Goal: Task Accomplishment & Management: Manage account settings

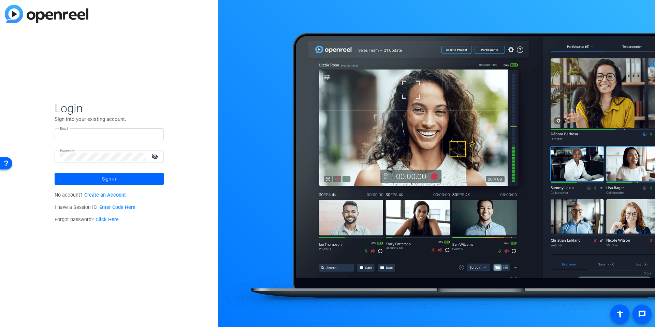
type input "[EMAIL_ADDRESS][DOMAIN_NAME]"
click at [102, 137] on input "[EMAIL_ADDRESS][DOMAIN_NAME]" at bounding box center [109, 134] width 98 height 8
click at [154, 134] on img at bounding box center [152, 134] width 5 height 8
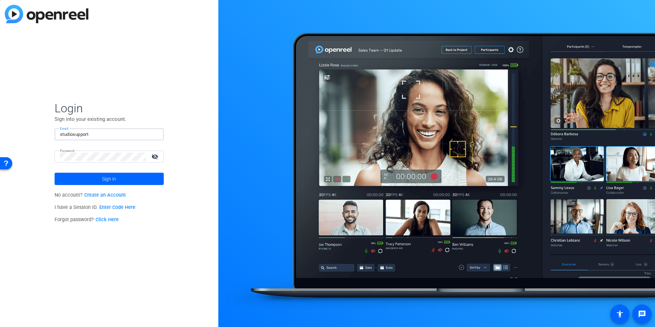
click at [191, 122] on div "Login Sign into your existing account. Email studiosupport Password visibility_…" at bounding box center [109, 163] width 218 height 327
click at [117, 133] on input "studiosupport" at bounding box center [109, 134] width 98 height 8
click at [153, 134] on img at bounding box center [152, 134] width 5 height 8
type input "[EMAIL_ADDRESS][DOMAIN_NAME]"
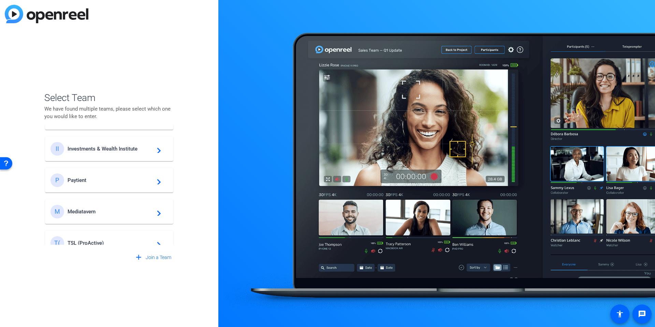
scroll to position [290, 0]
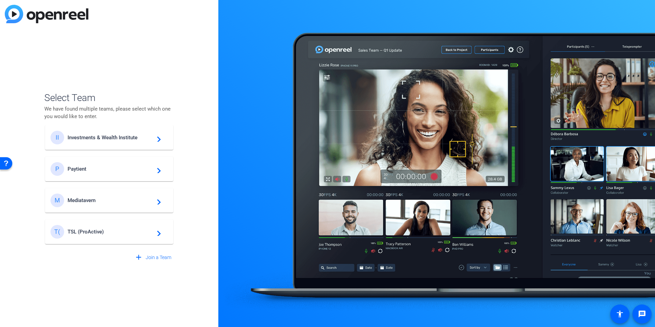
click at [109, 236] on div "T( TSL (ProActive) navigate_next" at bounding box center [109, 232] width 117 height 14
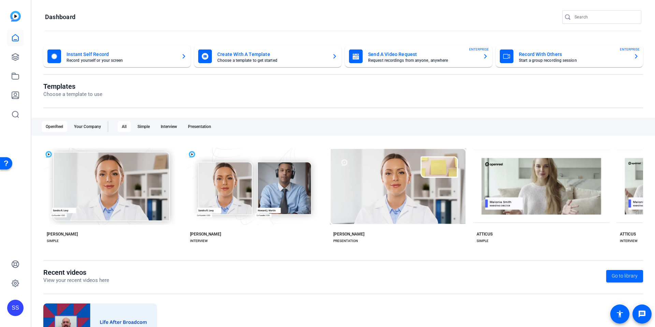
click at [148, 93] on openreel-page-title "Templates Choose a template to use" at bounding box center [343, 90] width 600 height 16
click at [11, 51] on link at bounding box center [15, 57] width 16 height 16
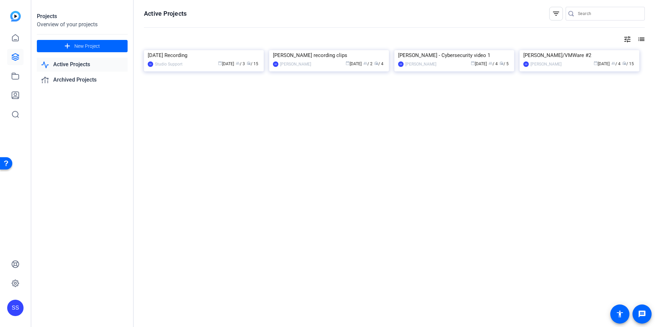
click at [98, 173] on div "Projects Overview of your projects add New Project Active Projects Archived Pro…" at bounding box center [82, 163] width 102 height 327
click at [90, 43] on span "New Project" at bounding box center [87, 46] width 26 height 7
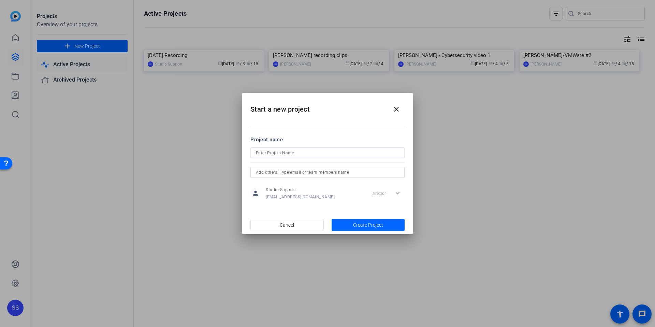
click at [283, 156] on input at bounding box center [327, 153] width 143 height 8
type input "Tech Check Project"
click at [405, 106] on span at bounding box center [396, 109] width 16 height 16
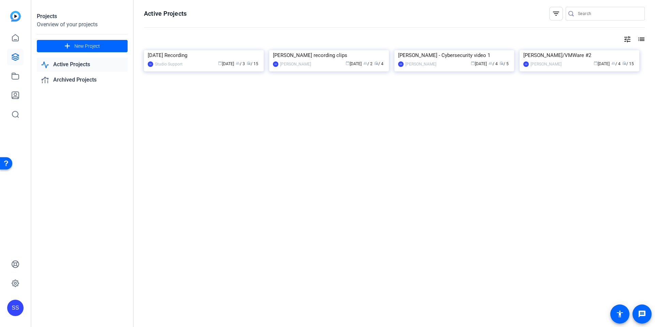
drag, startPoint x: 47, startPoint y: 248, endPoint x: 10, endPoint y: 311, distance: 72.8
click at [47, 249] on div "Projects Overview of your projects add New Project Active Projects Archived Pro…" at bounding box center [82, 163] width 102 height 327
click at [10, 311] on div "SS" at bounding box center [15, 308] width 16 height 16
click at [76, 307] on span at bounding box center [78, 302] width 16 height 16
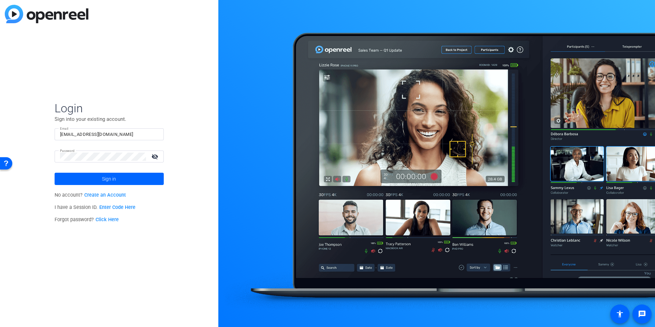
click at [96, 133] on input "[EMAIL_ADDRESS][DOMAIN_NAME]" at bounding box center [109, 134] width 98 height 8
click at [98, 134] on input "studiosupport" at bounding box center [109, 134] width 98 height 8
type input "studiosupport"
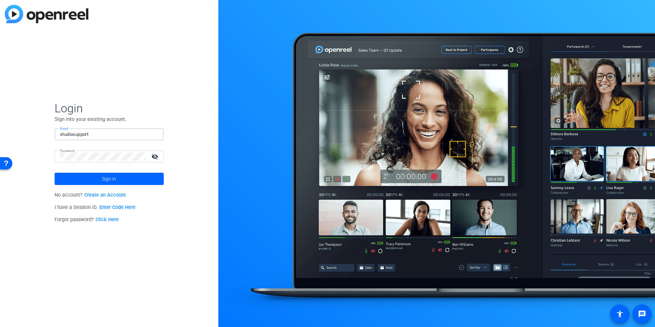
click at [103, 137] on input "studiosupport" at bounding box center [109, 134] width 98 height 8
click at [88, 134] on input "[EMAIL_ADDRESS][DOMAIN_NAME]" at bounding box center [109, 134] width 98 height 8
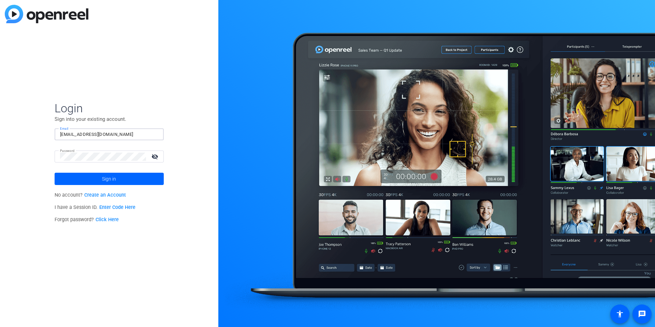
click at [88, 134] on input "[EMAIL_ADDRESS][DOMAIN_NAME]" at bounding box center [109, 134] width 98 height 8
click at [152, 133] on img at bounding box center [152, 134] width 5 height 8
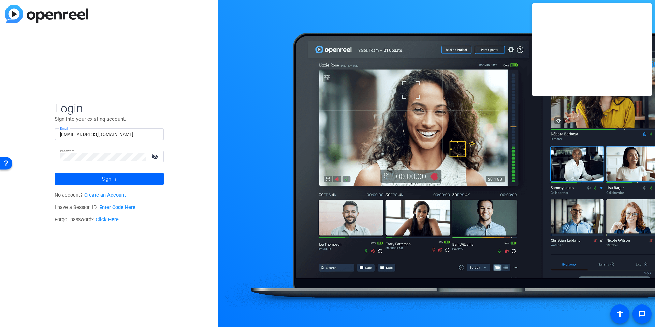
type input "[EMAIL_ADDRESS][DOMAIN_NAME]"
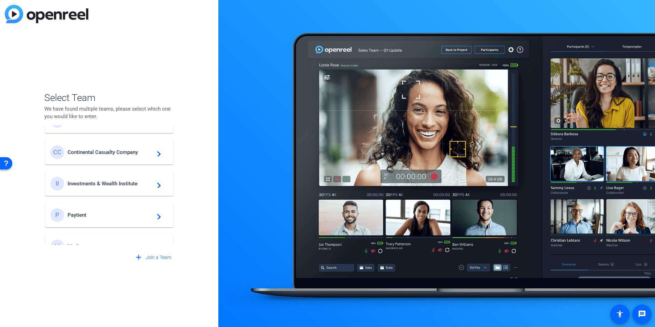
scroll to position [290, 0]
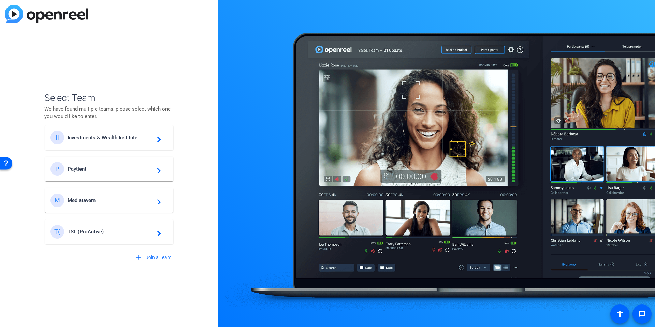
click at [91, 232] on span "TSL (ProActive)" at bounding box center [110, 232] width 85 height 6
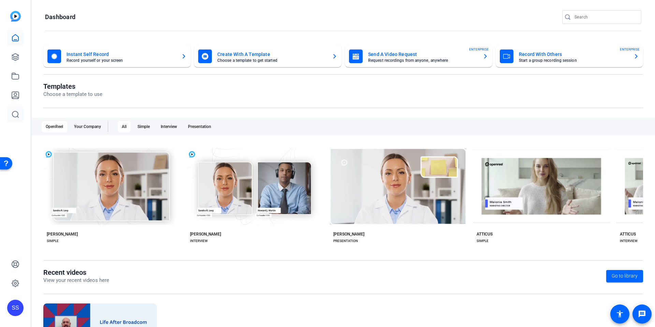
click at [17, 129] on div "SS" at bounding box center [15, 163] width 31 height 327
click at [19, 53] on icon at bounding box center [15, 57] width 8 height 8
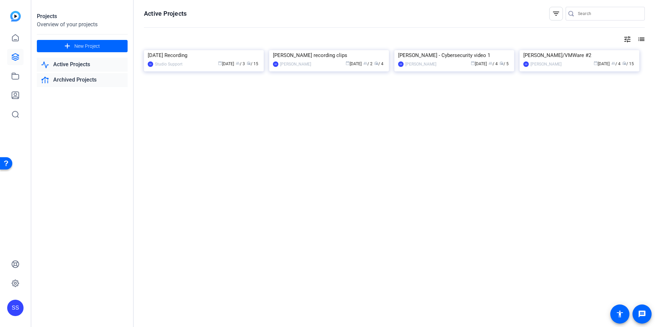
drag, startPoint x: 83, startPoint y: 154, endPoint x: 95, endPoint y: 77, distance: 78.1
click at [83, 152] on div "Projects Overview of your projects add New Project Active Projects Archived Pro…" at bounding box center [82, 163] width 102 height 327
click at [90, 48] on span "New Project" at bounding box center [87, 46] width 26 height 7
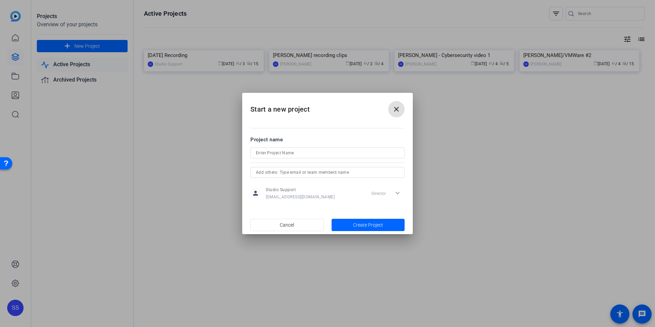
click at [305, 153] on input at bounding box center [327, 153] width 143 height 8
type input "Tech Checks"
click at [380, 224] on span "Create Project" at bounding box center [368, 225] width 30 height 7
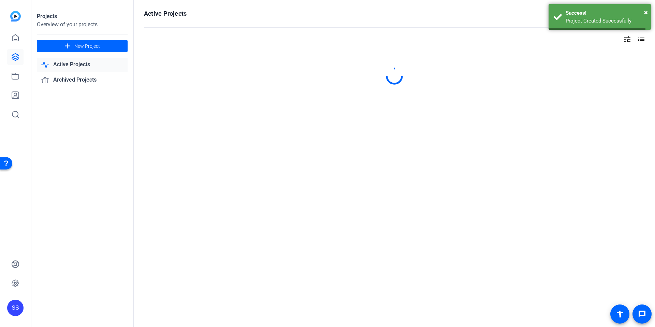
click at [102, 215] on div "Projects Overview of your projects add New Project Active Projects Archived Pro…" at bounding box center [82, 163] width 102 height 327
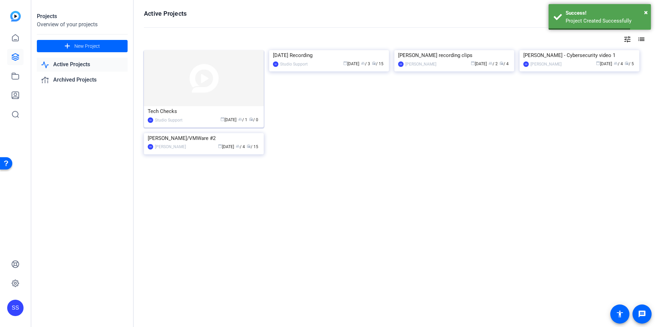
click at [186, 123] on div "calendar_today Sep 25 group / 1 radio / 0" at bounding box center [223, 119] width 74 height 7
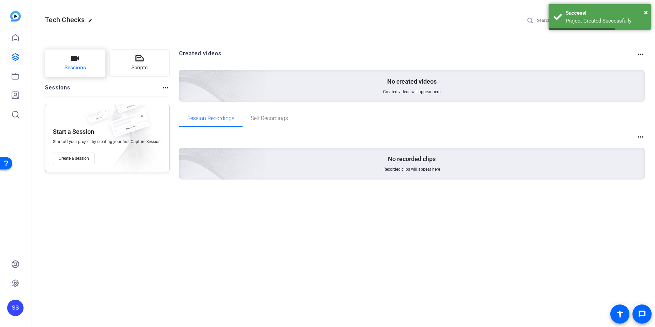
click at [58, 62] on button "Sessions" at bounding box center [75, 62] width 60 height 27
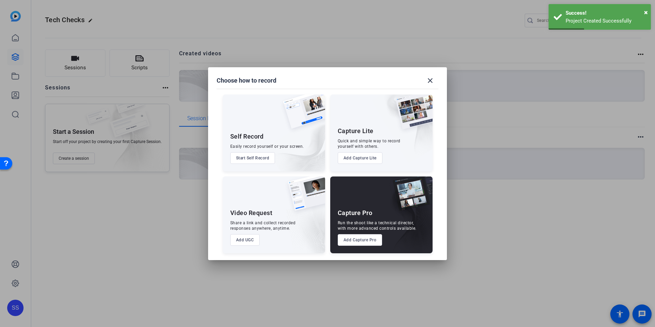
drag, startPoint x: 366, startPoint y: 245, endPoint x: 406, endPoint y: 185, distance: 72.1
click at [366, 245] on button "Add Capture Pro" at bounding box center [360, 240] width 45 height 12
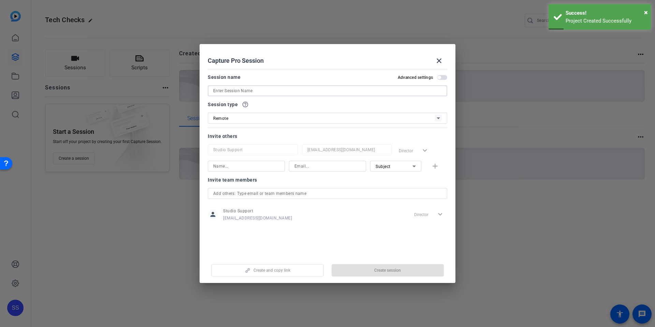
click at [240, 88] on input at bounding box center [327, 91] width 229 height 8
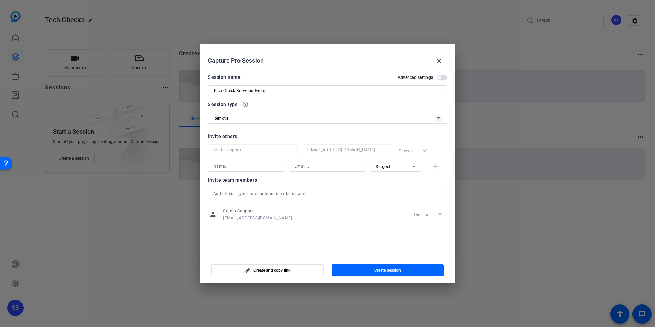
click at [286, 94] on input "Tech Check Burwood Group" at bounding box center [327, 91] width 229 height 8
type input "Tech Check Burwood Group 9/25"
click at [373, 267] on span "button" at bounding box center [388, 270] width 113 height 16
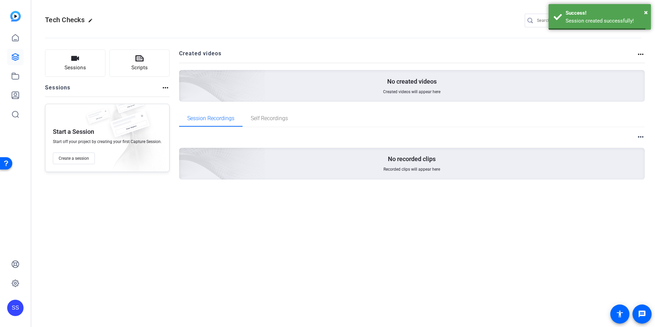
click at [117, 236] on div "Tech Checks edit SS settings Sessions Scripts Sessions more_horiz Start a Sessi…" at bounding box center [343, 163] width 624 height 327
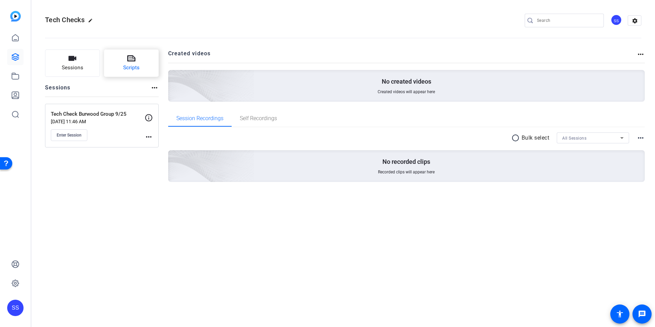
click at [119, 76] on button "Scripts" at bounding box center [131, 62] width 55 height 27
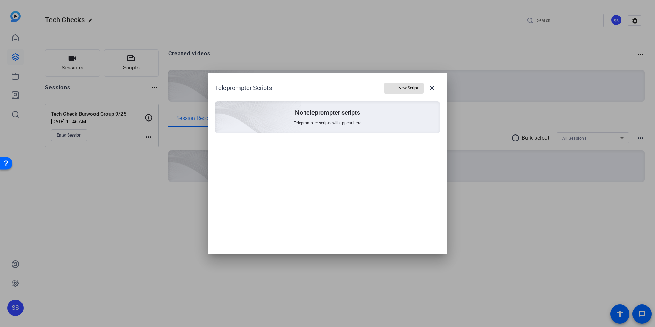
click at [405, 88] on span "New Script" at bounding box center [409, 88] width 20 height 13
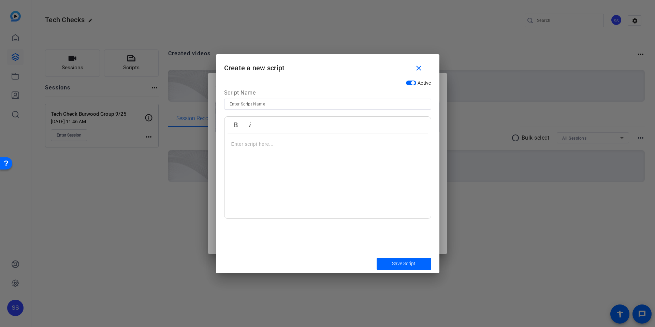
click at [260, 108] on input at bounding box center [328, 104] width 196 height 8
click at [257, 153] on div at bounding box center [328, 175] width 207 height 85
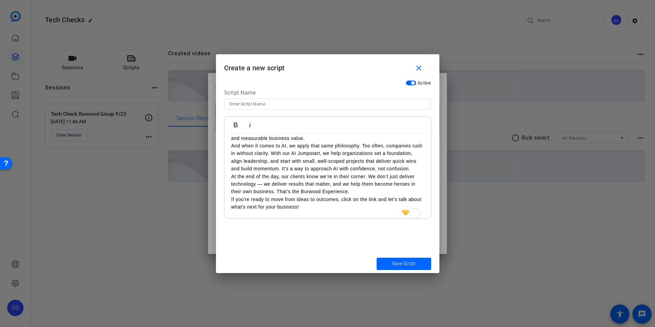
scroll to position [96, 0]
click at [262, 174] on p "And when it comes to AI, we apply that same philosophy. Too often, companies ru…" at bounding box center [327, 158] width 193 height 31
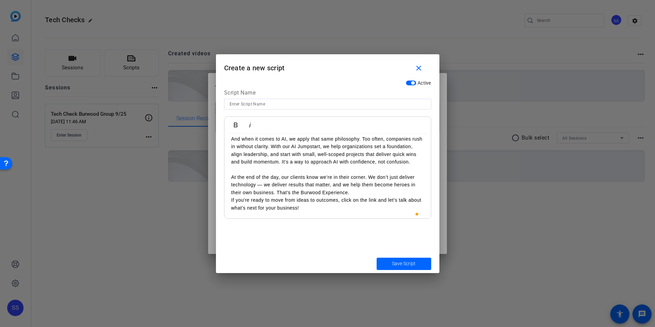
scroll to position [112, 0]
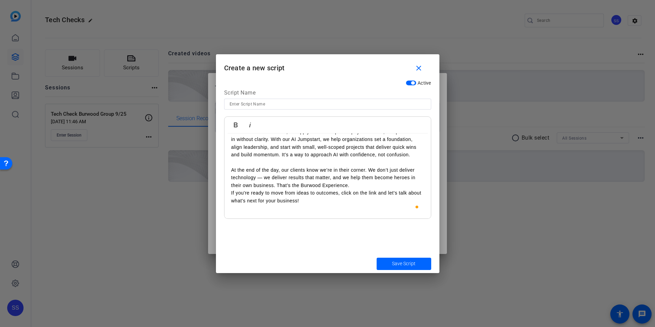
click at [350, 189] on p "At the end of the day, our clients know we’re in their corner. We don’t just de…" at bounding box center [327, 177] width 193 height 23
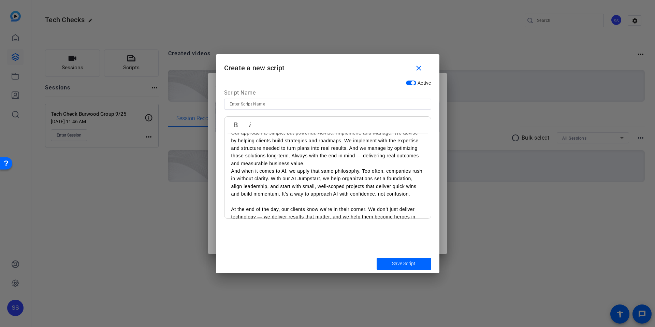
click at [323, 165] on p "Our approach is simple, but powerful: Advise, Implement, and Manage. We advise …" at bounding box center [327, 148] width 193 height 38
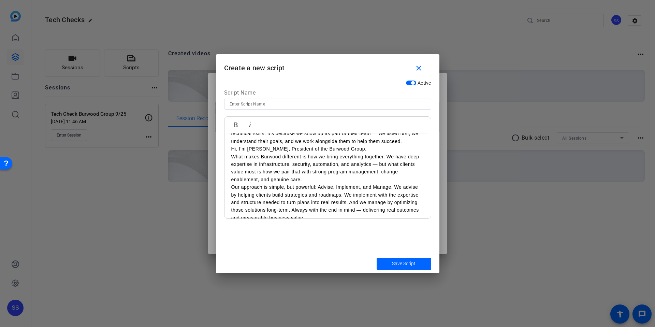
scroll to position [0, 0]
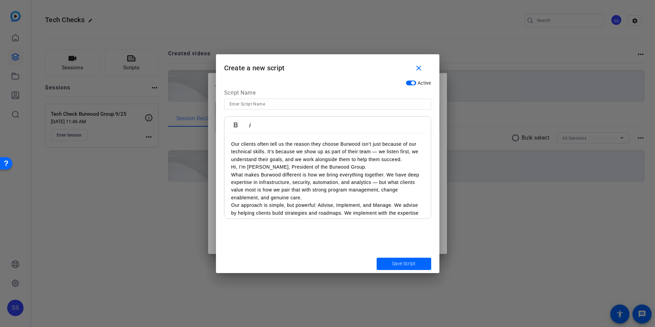
click at [318, 199] on p "What makes Burwood different is how we bring everything together. We have deep …" at bounding box center [327, 186] width 193 height 31
click at [409, 161] on p "Our clients often tell us the reason they choose Burwood isn’t just because of …" at bounding box center [327, 151] width 193 height 23
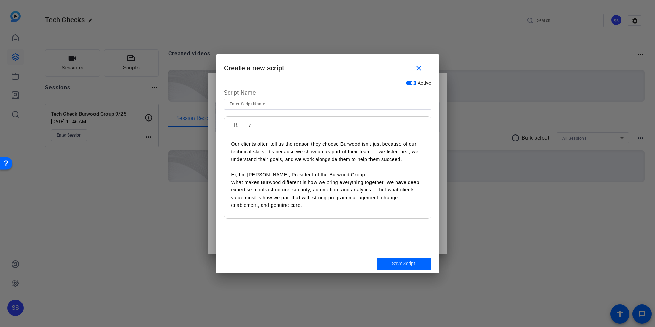
click at [350, 175] on p "Hi, I'm Jim Hart, President of the Burwood Group." at bounding box center [327, 175] width 193 height 8
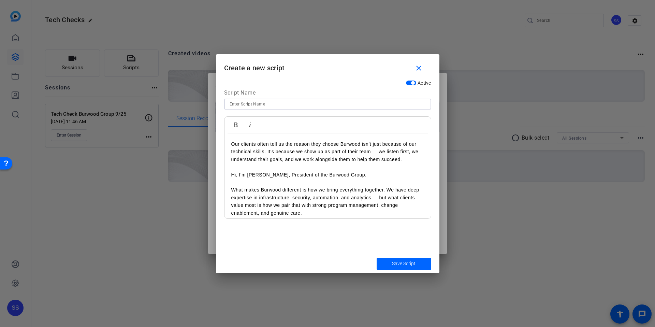
click at [297, 102] on input at bounding box center [328, 104] width 196 height 8
type input "Jim Hart Script"
click at [388, 268] on span "submit" at bounding box center [404, 264] width 55 height 16
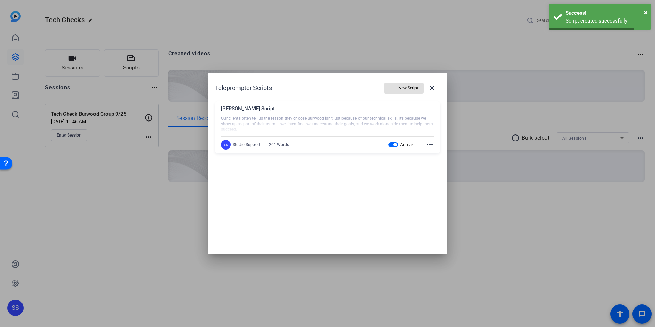
click at [150, 179] on div at bounding box center [327, 163] width 655 height 327
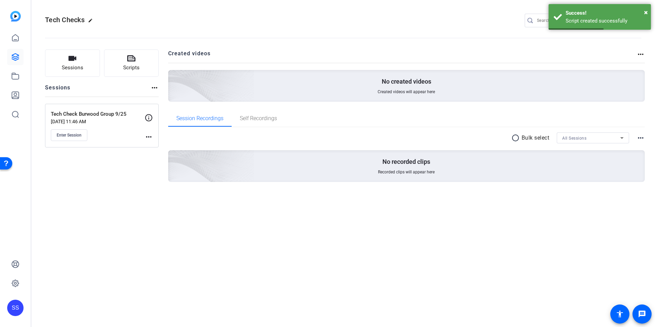
click at [159, 80] on div "Sessions Scripts Sessions more_horiz Tech Check Burwood Group 9/25 Sep 25, 2025…" at bounding box center [343, 126] width 624 height 171
click at [94, 20] on mat-icon "edit" at bounding box center [92, 22] width 8 height 8
click at [75, 22] on input "Tech Checks" at bounding box center [73, 20] width 45 height 8
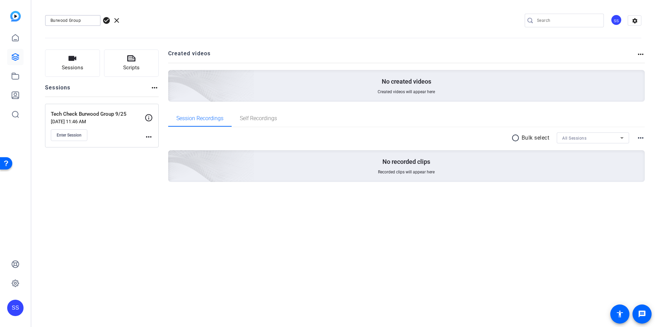
click at [52, 21] on input "Burwood Group" at bounding box center [73, 20] width 45 height 8
type input "Jim Hart Burwood Group"
click at [104, 21] on span "check_circle" at bounding box center [106, 20] width 8 height 8
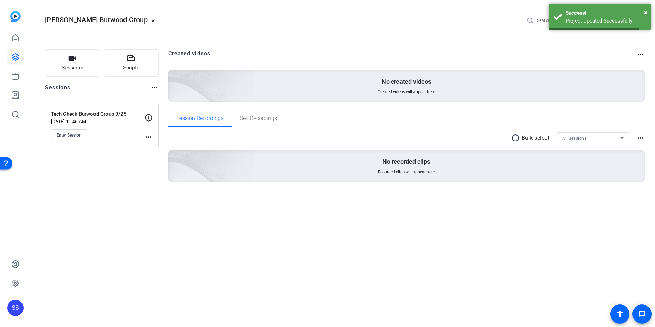
click at [184, 44] on openreel-divider-bar at bounding box center [343, 36] width 597 height 21
click at [111, 182] on div "Sessions Scripts Sessions more_horiz Tech Check Burwood Group 9/25 Sep 25, 2025…" at bounding box center [102, 126] width 114 height 154
click at [165, 111] on div "Sessions Scripts Sessions more_horiz Tech Check Burwood Group 9/25 Sep 25, 2025…" at bounding box center [343, 126] width 624 height 171
click at [165, 76] on div "Sessions Scripts Sessions more_horiz Tech Check Burwood Group 9/25 Sep 25, 2025…" at bounding box center [343, 126] width 624 height 171
click at [125, 68] on span "Scripts" at bounding box center [131, 68] width 16 height 8
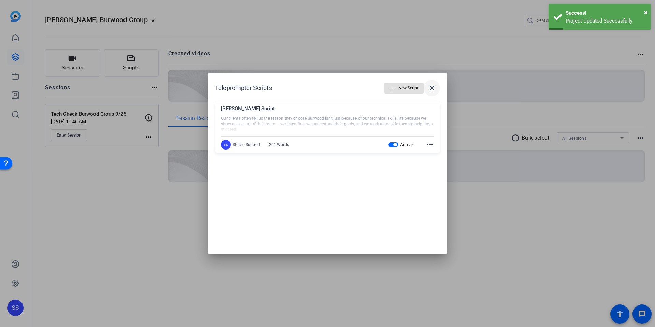
click at [429, 84] on mat-icon "close" at bounding box center [432, 88] width 8 height 8
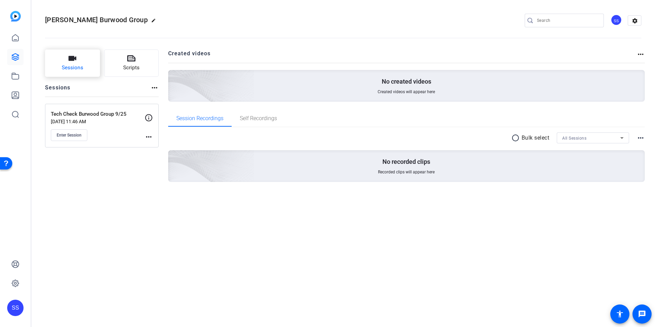
click at [74, 71] on span "Sessions" at bounding box center [73, 68] width 22 height 8
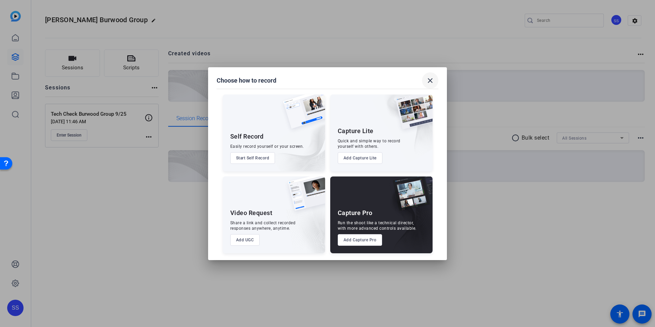
click at [433, 79] on mat-icon "close" at bounding box center [430, 80] width 8 height 8
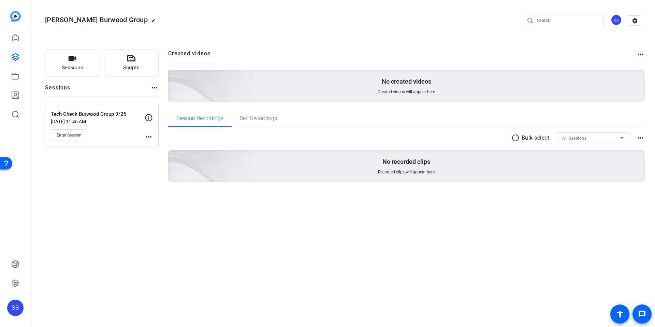
drag, startPoint x: 107, startPoint y: 186, endPoint x: 106, endPoint y: 162, distance: 23.9
click at [107, 186] on div "Sessions Scripts Sessions more_horiz Tech Check Burwood Group 9/25 Sep 25, 2025…" at bounding box center [102, 126] width 114 height 154
click at [163, 82] on div "Sessions Scripts Sessions more_horiz Tech Check Burwood Group 9/25 Sep 25, 2025…" at bounding box center [343, 126] width 624 height 171
click at [151, 136] on mat-icon "more_horiz" at bounding box center [149, 137] width 8 height 8
click at [161, 146] on span "Edit Session" at bounding box center [165, 147] width 31 height 8
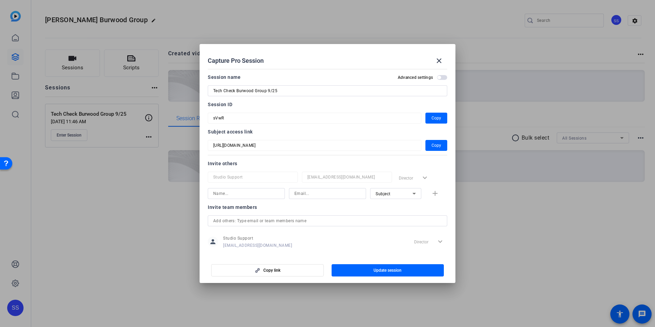
click at [344, 130] on div at bounding box center [315, 128] width 214 height 8
click at [395, 196] on div "Subject" at bounding box center [394, 193] width 37 height 9
click at [289, 211] on div at bounding box center [327, 163] width 655 height 327
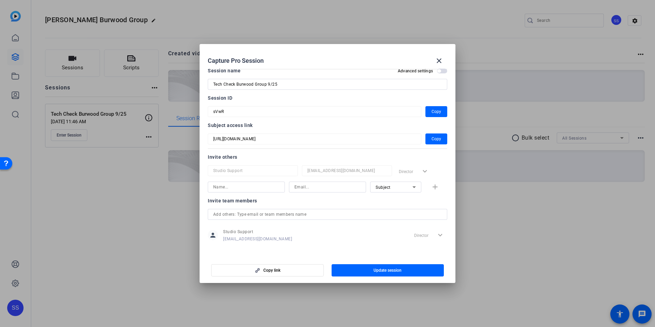
scroll to position [9, 0]
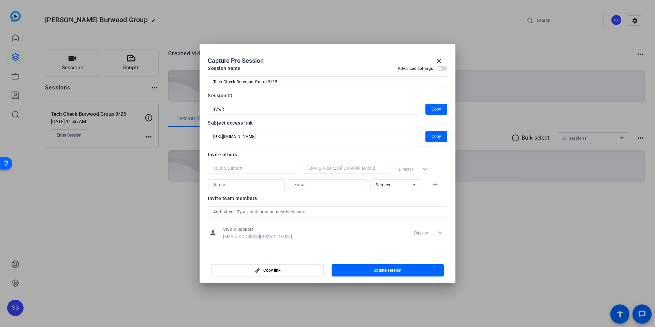
click at [264, 213] on input "text" at bounding box center [327, 212] width 229 height 8
type input "de"
click at [257, 223] on mat-option "DB Denise Bahs" at bounding box center [326, 225] width 236 height 11
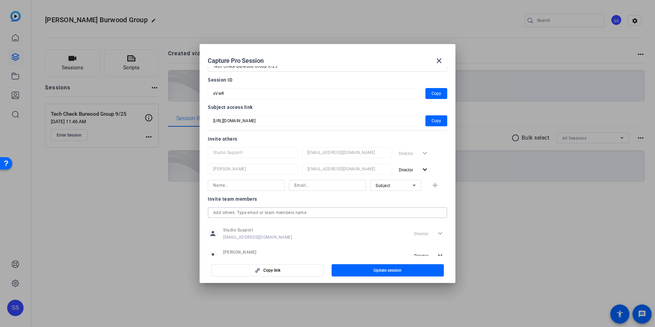
scroll to position [47, 0]
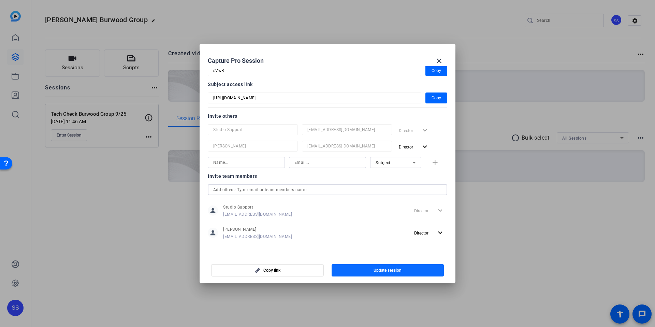
click at [384, 276] on span "button" at bounding box center [388, 270] width 113 height 16
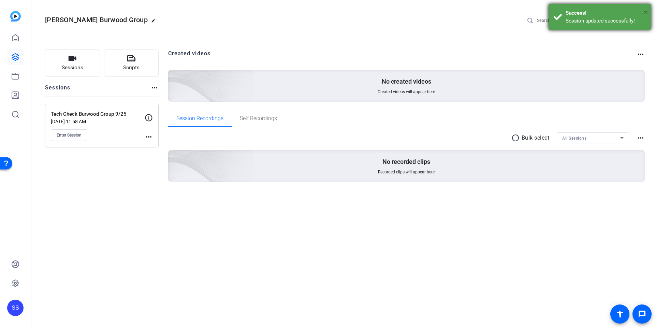
click at [647, 10] on span "×" at bounding box center [647, 12] width 4 height 8
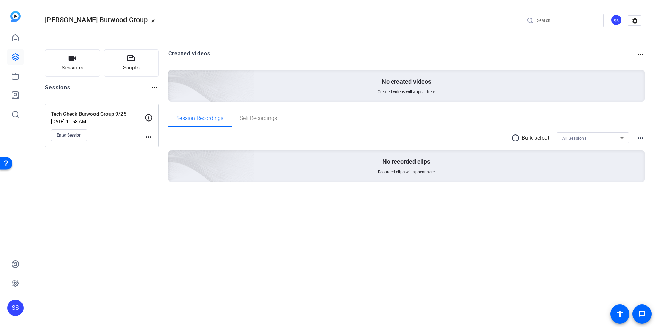
click at [620, 19] on div "SS" at bounding box center [616, 19] width 11 height 11
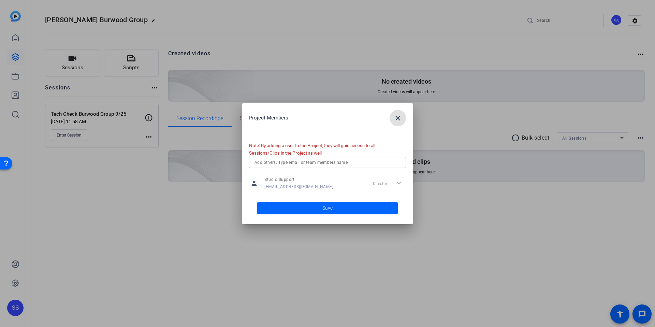
click at [292, 164] on input "text" at bounding box center [328, 162] width 146 height 8
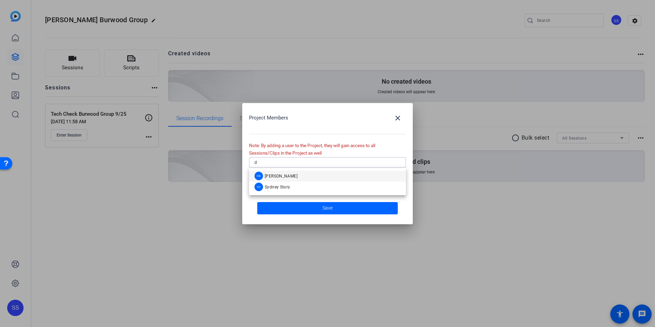
type input "d"
click at [294, 173] on mat-option "DB Denise Bahs" at bounding box center [327, 176] width 157 height 11
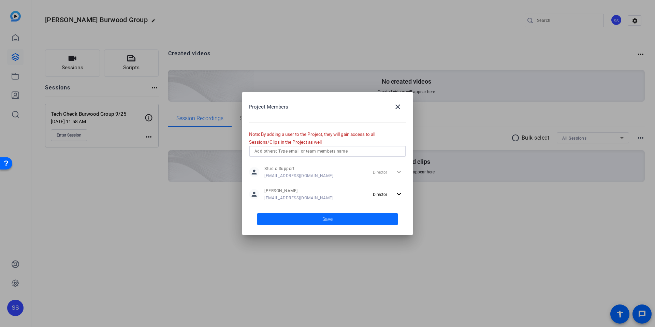
click at [299, 221] on span at bounding box center [327, 219] width 141 height 16
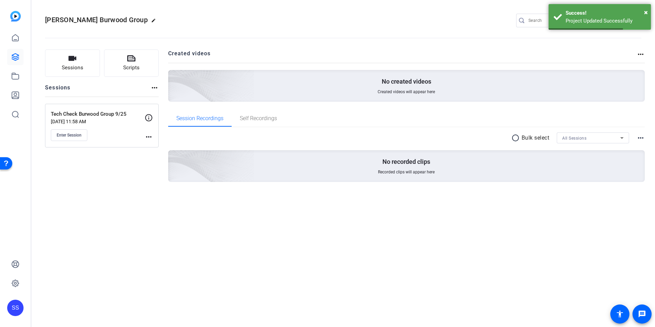
click at [419, 40] on openreel-divider-bar at bounding box center [343, 36] width 597 height 21
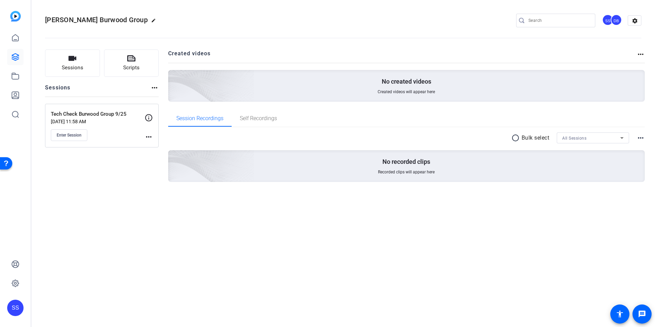
click at [145, 138] on mat-icon "more_horiz" at bounding box center [149, 137] width 8 height 8
click at [173, 144] on span "Edit Session" at bounding box center [165, 147] width 31 height 8
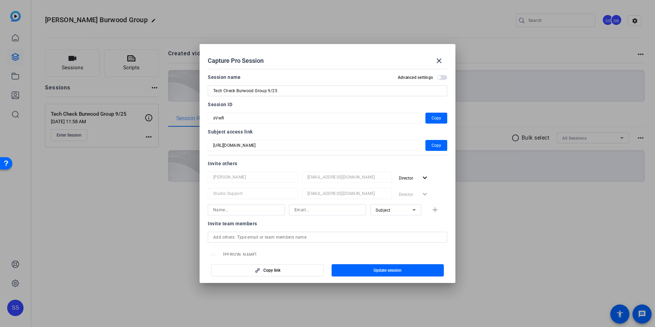
click at [395, 210] on div "Subject" at bounding box center [394, 210] width 37 height 9
click at [385, 224] on span "Collaborator" at bounding box center [384, 223] width 25 height 8
click at [309, 228] on div "Invite team members person Denise Bahs dbahs@tslmarketing.com Director expand_m…" at bounding box center [328, 257] width 240 height 76
click at [313, 208] on input at bounding box center [328, 210] width 66 height 8
paste input "cori.richards@burwood.com"
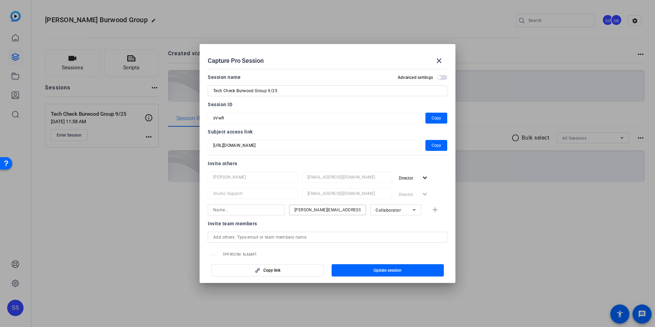
type input "cori.richards@burwood.com"
click at [238, 212] on input at bounding box center [246, 210] width 66 height 8
type input "Cori Richards"
click at [315, 228] on div "Invite team members person Denise Bahs dbahs@tslmarketing.com Director expand_m…" at bounding box center [328, 257] width 240 height 76
click at [413, 209] on icon at bounding box center [414, 210] width 3 height 2
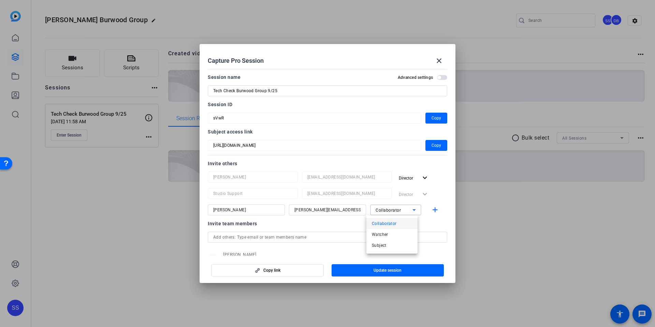
click at [315, 221] on div at bounding box center [327, 163] width 655 height 327
drag, startPoint x: 388, startPoint y: 240, endPoint x: 389, endPoint y: 222, distance: 17.4
click at [388, 240] on input "text" at bounding box center [327, 237] width 229 height 8
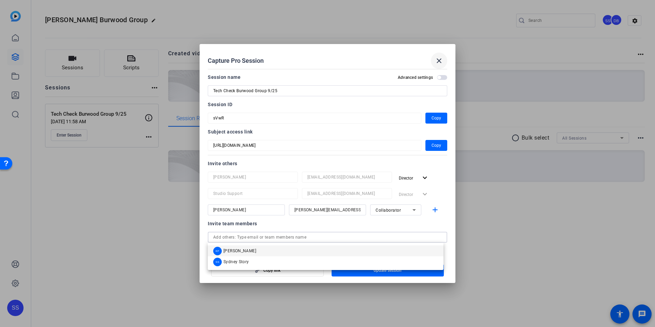
click at [440, 53] on span at bounding box center [439, 61] width 16 height 16
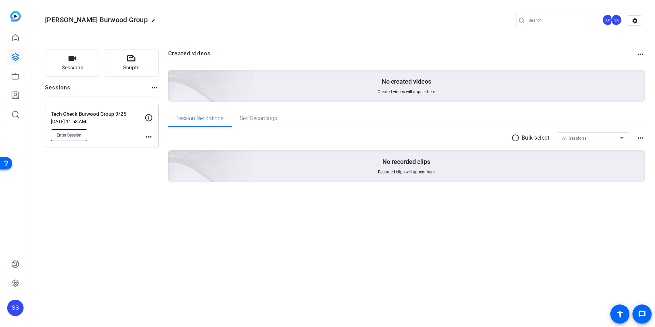
click at [66, 129] on button "Enter Session" at bounding box center [69, 135] width 37 height 12
drag, startPoint x: 76, startPoint y: 190, endPoint x: 36, endPoint y: 157, distance: 52.4
click at [73, 187] on div "Sessions Scripts Sessions more_horiz Tech Check Burwood Group 9/25 Sep 25, 2025…" at bounding box center [102, 126] width 114 height 154
click at [28, 149] on div "SS" at bounding box center [15, 163] width 31 height 327
click at [69, 241] on div "Jim Hart Burwood Group edit SS DB settings Sessions Scripts Sessions more_horiz…" at bounding box center [343, 163] width 624 height 327
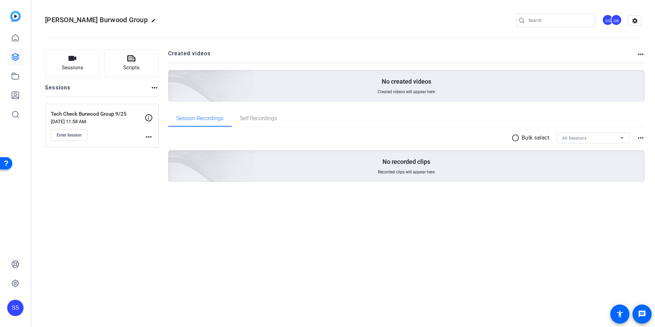
click at [166, 121] on div "Sessions Scripts Sessions more_horiz Tech Check Burwood Group 9/25 Sep 25, 2025…" at bounding box center [343, 126] width 624 height 171
click at [167, 47] on div "Sessions Scripts Sessions more_horiz Tech Check Burwood Group 9/25 Sep 25, 2025…" at bounding box center [343, 126] width 624 height 171
click at [15, 43] on link at bounding box center [15, 38] width 16 height 16
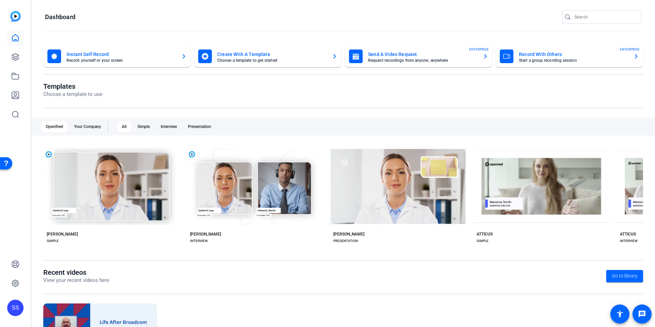
click at [12, 305] on div "SS" at bounding box center [15, 308] width 16 height 16
click at [80, 298] on mat-icon "logout" at bounding box center [78, 302] width 8 height 8
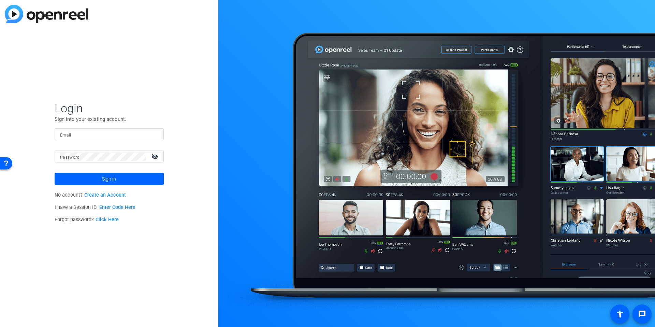
type input "[EMAIL_ADDRESS][DOMAIN_NAME]"
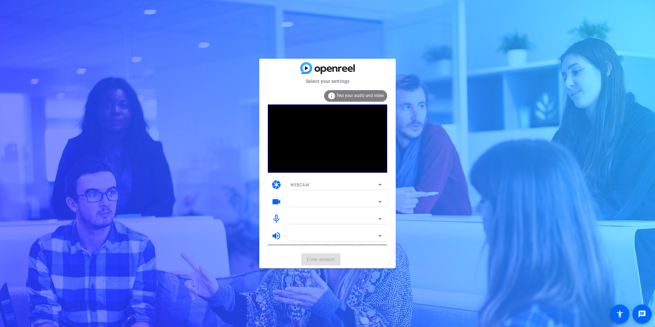
click at [383, 256] on mat-card-actions "Enter session" at bounding box center [327, 260] width 137 height 18
click at [323, 263] on span "Enter session" at bounding box center [321, 259] width 28 height 7
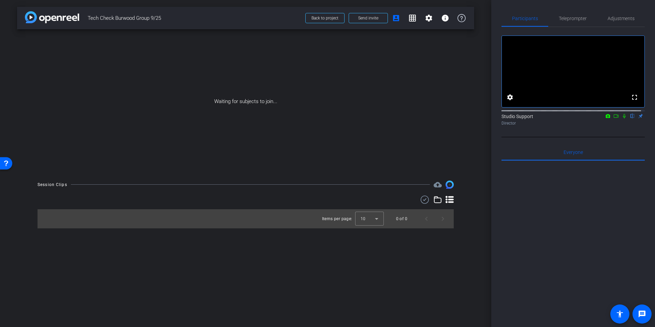
click at [623, 118] on icon at bounding box center [624, 116] width 5 height 5
click at [614, 119] on mat-icon at bounding box center [616, 116] width 8 height 6
click at [368, 21] on span at bounding box center [368, 18] width 39 height 16
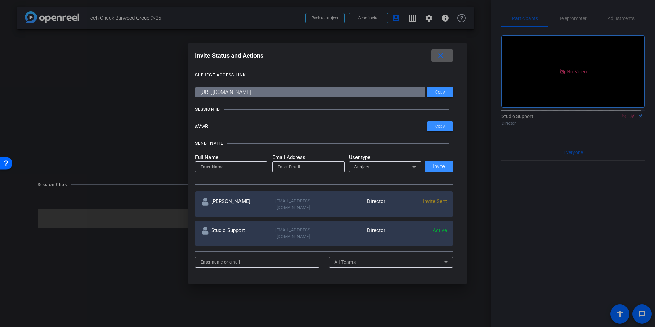
click at [388, 165] on div "Subject" at bounding box center [384, 166] width 58 height 9
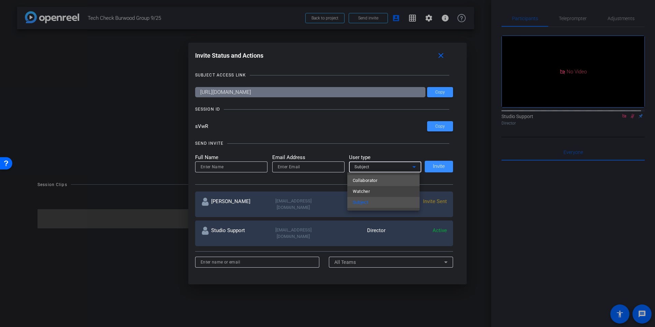
click at [371, 176] on span "Collaborator" at bounding box center [365, 180] width 25 height 8
click at [295, 168] on input "email" at bounding box center [308, 167] width 61 height 8
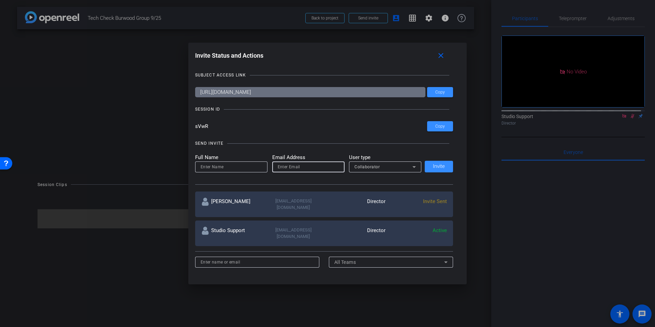
paste input "cori.richards@burwood.com"
type input "cori.richards@burwood.com"
click at [240, 168] on input at bounding box center [231, 167] width 61 height 8
type input "Cori Richards"
click at [434, 168] on span "Invite" at bounding box center [439, 166] width 12 height 5
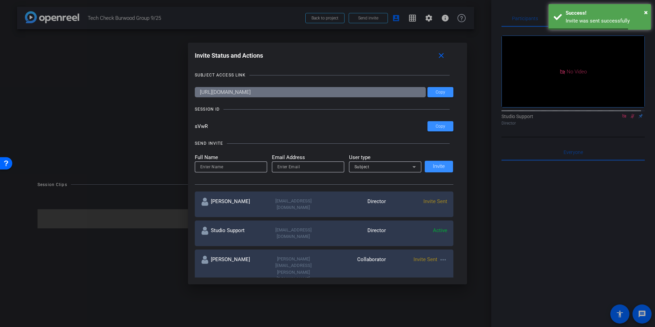
click at [363, 168] on span "Subject" at bounding box center [362, 167] width 15 height 5
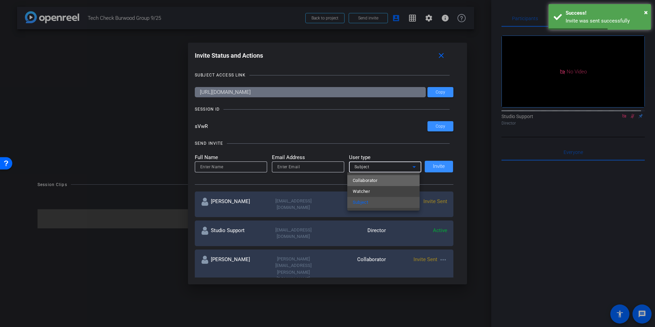
click at [371, 184] on span "Collaborator" at bounding box center [365, 180] width 25 height 8
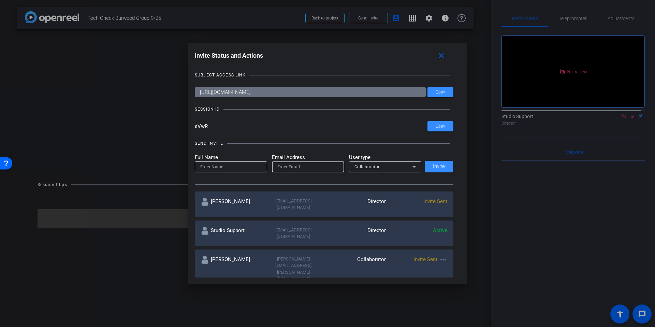
click at [289, 169] on input "email" at bounding box center [308, 167] width 61 height 8
paste input "dliptsen@openreel.com"
type input "dliptsen@openreel.com"
click at [206, 161] on mat-label "Full Name" at bounding box center [231, 158] width 72 height 8
click at [213, 168] on input at bounding box center [230, 167] width 61 height 8
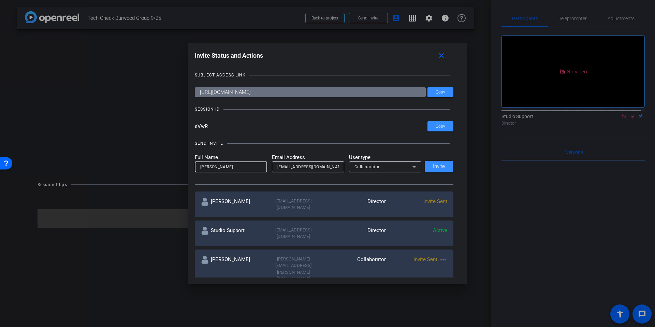
type input "Dina"
click at [295, 152] on div "SEND INVITE Full Name Dina Email Address dliptsen@openreel.com User type Collab…" at bounding box center [324, 159] width 259 height 52
click at [433, 169] on span "Invite" at bounding box center [439, 166] width 12 height 5
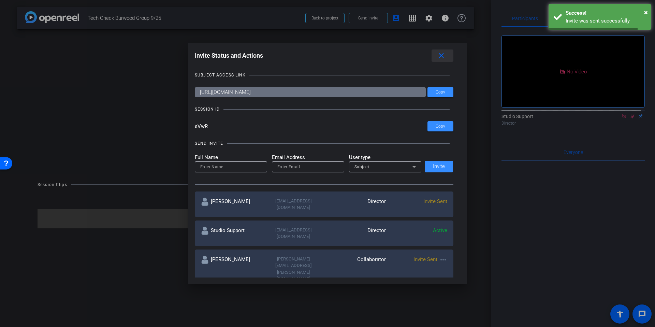
click at [443, 50] on span at bounding box center [443, 55] width 22 height 16
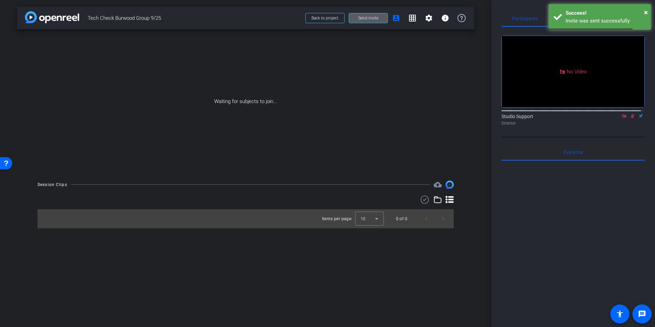
click at [469, 105] on div "Waiting for subjects to join..." at bounding box center [245, 101] width 457 height 144
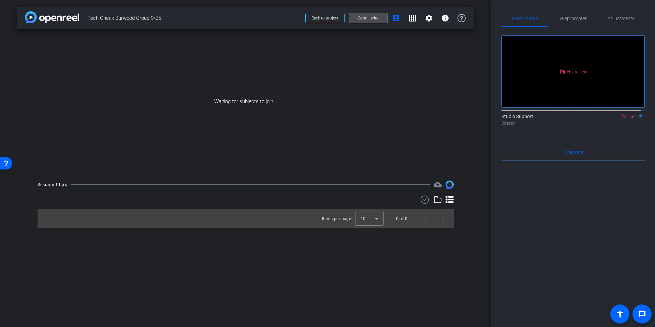
click at [362, 20] on span "Send invite" at bounding box center [368, 17] width 20 height 5
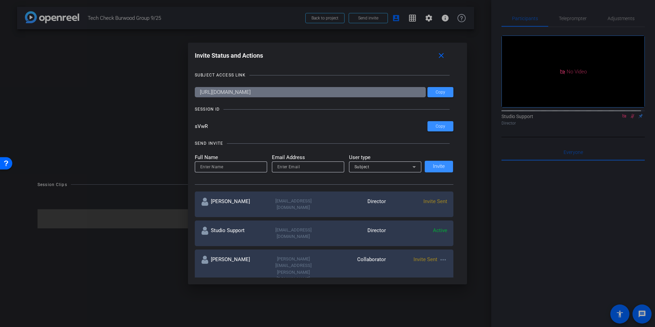
drag, startPoint x: 210, startPoint y: 126, endPoint x: 189, endPoint y: 127, distance: 20.5
click at [189, 127] on div "Invite Status and Actions close SUBJECT ACCESS LINK https://capture.openreel.co…" at bounding box center [327, 164] width 279 height 242
click at [324, 52] on div "Invite Status and Actions close" at bounding box center [324, 55] width 259 height 12
click at [400, 63] on h1 "Invite Status and Actions close" at bounding box center [328, 56] width 266 height 15
click at [482, 60] on div at bounding box center [327, 163] width 655 height 327
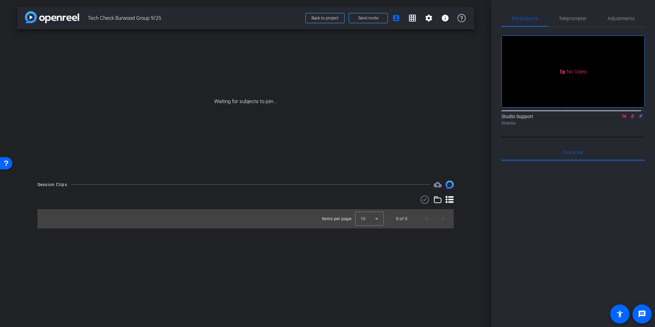
drag, startPoint x: 477, startPoint y: 99, endPoint x: 160, endPoint y: 2, distance: 331.7
click at [475, 98] on div "arrow_back Tech Check Burwood Group 9/25 Back to project Send invite account_bo…" at bounding box center [246, 163] width 492 height 327
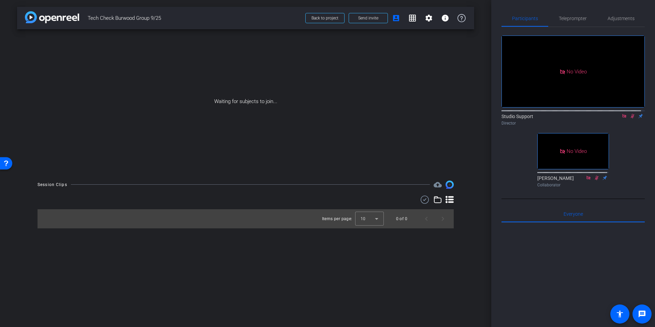
click at [482, 130] on div "arrow_back Tech Check Burwood Group 9/25 Back to project Send invite account_bo…" at bounding box center [246, 163] width 492 height 327
click at [227, 19] on span "Tech Check Burwood Group 9/25" at bounding box center [195, 18] width 214 height 14
click at [349, 12] on span at bounding box center [368, 18] width 39 height 16
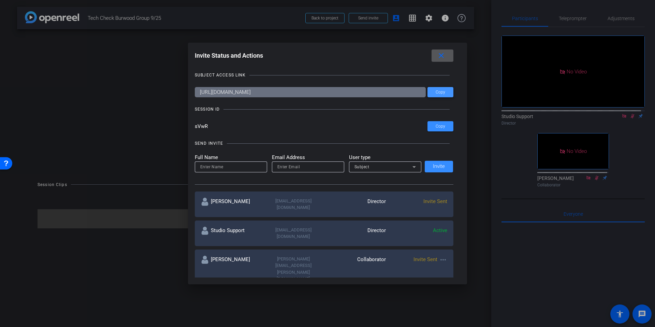
click at [442, 94] on span "Copy" at bounding box center [441, 92] width 10 height 5
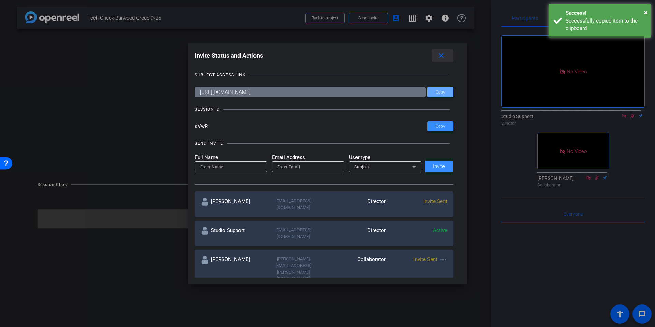
click at [438, 62] on span at bounding box center [443, 55] width 22 height 16
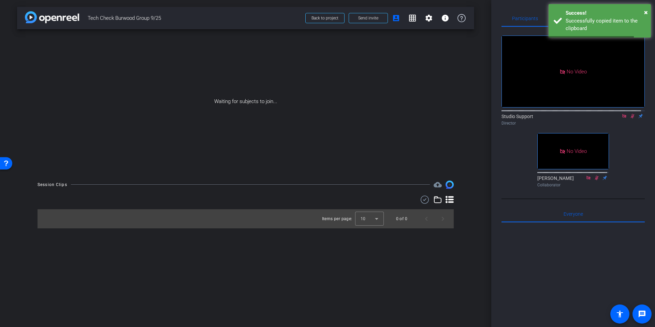
click at [477, 121] on div "arrow_back Tech Check Burwood Group 9/25 Back to project Send invite account_bo…" at bounding box center [246, 163] width 492 height 327
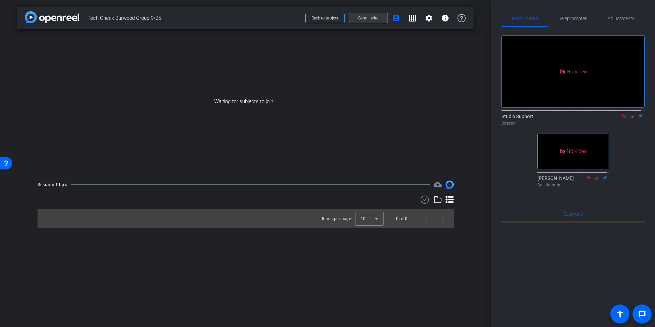
click at [363, 19] on span "Send invite" at bounding box center [368, 17] width 20 height 5
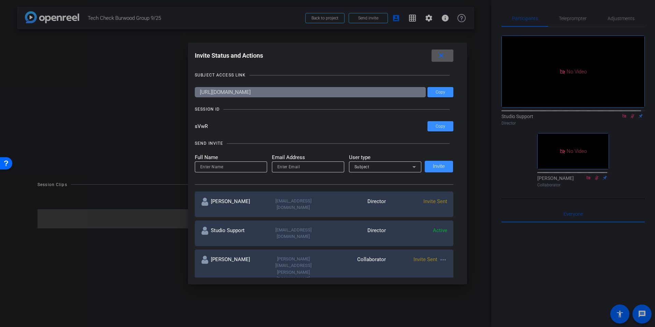
click at [443, 54] on mat-icon "close" at bounding box center [441, 56] width 9 height 9
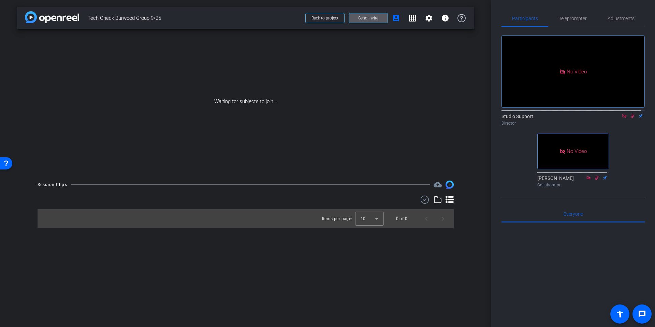
click at [477, 171] on div "arrow_back Tech Check Burwood Group 9/25 Back to project Send invite account_bo…" at bounding box center [246, 163] width 492 height 327
click at [361, 24] on span at bounding box center [368, 18] width 39 height 16
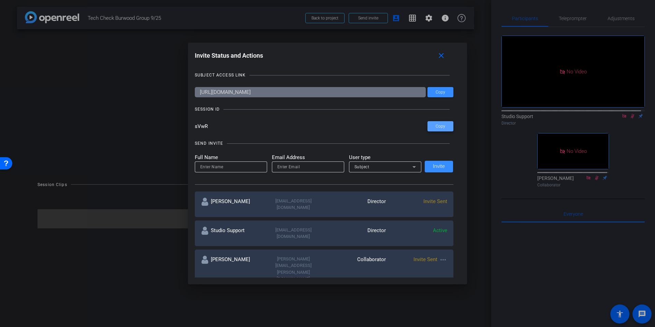
click at [443, 124] on span "Copy" at bounding box center [441, 126] width 10 height 5
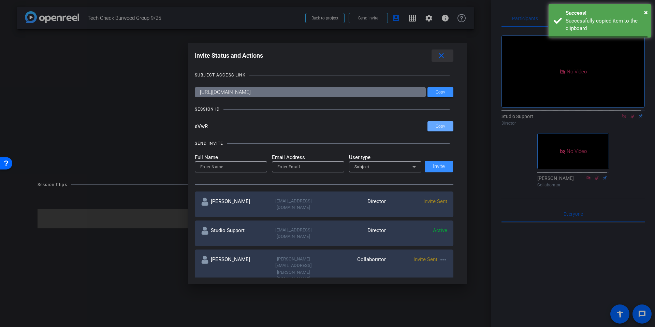
click at [443, 56] on mat-icon "close" at bounding box center [441, 56] width 9 height 9
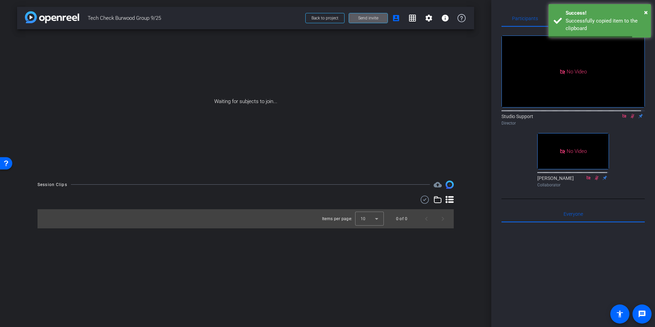
click at [474, 133] on div "Waiting for subjects to join..." at bounding box center [245, 101] width 457 height 144
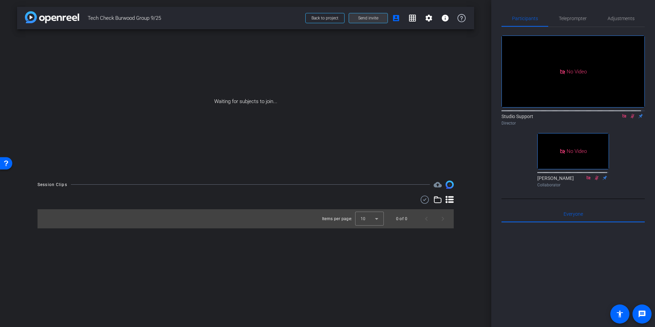
click at [379, 17] on span at bounding box center [368, 18] width 39 height 16
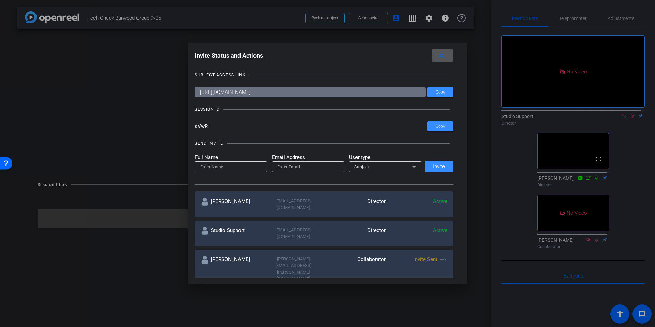
click at [444, 50] on span at bounding box center [443, 55] width 22 height 16
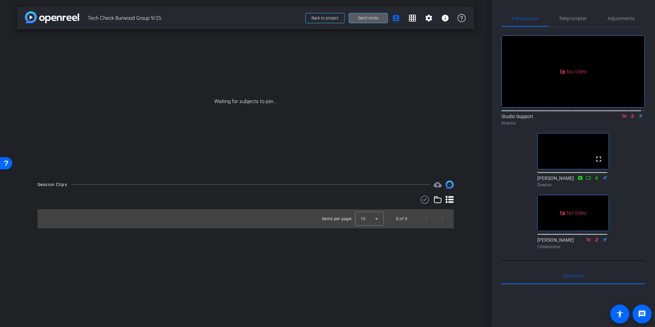
click at [596, 180] on icon at bounding box center [596, 177] width 5 height 5
click at [478, 186] on div "arrow_back Tech Check Burwood Group 9/25 Back to project Send invite account_bo…" at bounding box center [246, 163] width 492 height 327
click at [374, 19] on span "Send invite" at bounding box center [368, 17] width 20 height 5
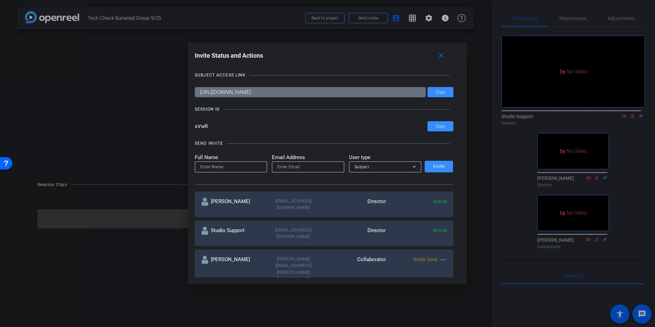
drag, startPoint x: 212, startPoint y: 126, endPoint x: 190, endPoint y: 125, distance: 21.9
click at [190, 125] on div "Invite Status and Actions close SUBJECT ACCESS LINK https://capture.openreel.co…" at bounding box center [327, 164] width 279 height 242
click at [242, 139] on div "SEND INVITE Full Name Email Address User type Subject Invite" at bounding box center [324, 159] width 259 height 52
click at [322, 57] on div "Invite Status and Actions close" at bounding box center [324, 55] width 259 height 12
click at [439, 55] on mat-icon "close" at bounding box center [441, 56] width 9 height 9
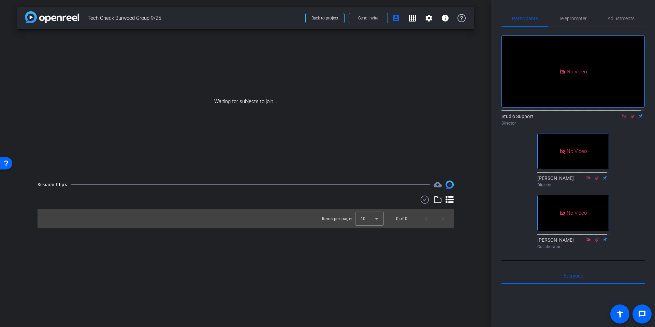
click at [482, 110] on div "arrow_back Tech Check Burwood Group 9/25 Back to project Send invite account_bo…" at bounding box center [246, 163] width 492 height 327
click at [482, 158] on div "arrow_back Tech Check Burwood Group 9/25 Back to project Send invite account_bo…" at bounding box center [246, 163] width 492 height 327
click at [477, 111] on div "arrow_back Tech Check Burwood Group 9/25 Back to project Send invite account_bo…" at bounding box center [246, 163] width 492 height 327
click at [96, 200] on div "arrow_back Tech Check Burwood Group 9/25 Back to project Send invite account_bo…" at bounding box center [246, 163] width 492 height 327
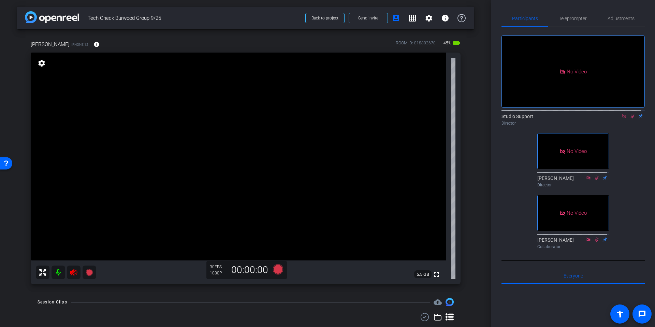
click at [57, 274] on mat-icon at bounding box center [59, 273] width 14 height 14
click at [475, 150] on div "arrow_back Tech Check Burwood Group 9/25 Back to project Send invite account_bo…" at bounding box center [246, 163] width 492 height 327
click at [623, 118] on icon at bounding box center [625, 116] width 4 height 4
click at [476, 161] on div "arrow_back Tech Check Burwood Group 9/25 Back to project Send invite account_bo…" at bounding box center [246, 163] width 492 height 327
click at [476, 91] on div "arrow_back Tech Check Burwood Group 9/25 Back to project Send invite account_bo…" at bounding box center [246, 163] width 492 height 327
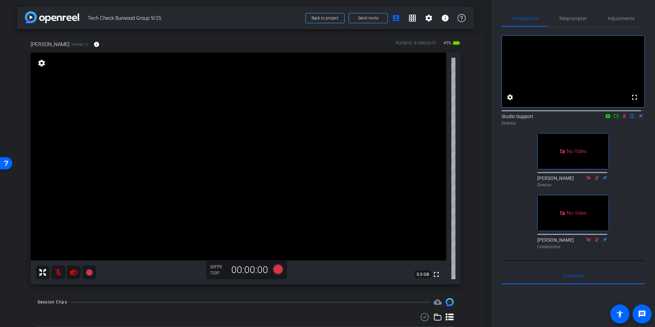
click at [476, 91] on div "arrow_back Tech Check Burwood Group 9/25 Back to project Send invite account_bo…" at bounding box center [246, 163] width 492 height 327
click at [480, 97] on div "arrow_back Tech Check Burwood Group 9/25 Back to project Send invite account_bo…" at bounding box center [246, 163] width 492 height 327
click at [471, 111] on div "arrow_back Tech Check Burwood Group 9/25 Back to project Send invite account_bo…" at bounding box center [246, 163] width 492 height 327
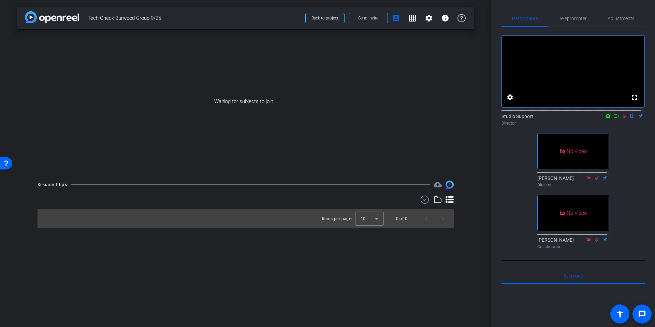
click at [475, 115] on div "arrow_back Tech Check Burwood Group 9/25 Back to project Send invite account_bo…" at bounding box center [246, 163] width 492 height 327
click at [484, 132] on div "arrow_back Tech Check Burwood Group 9/25 Back to project Send invite account_bo…" at bounding box center [246, 163] width 492 height 327
click at [217, 13] on span "Tech Check Burwood Group 9/25" at bounding box center [195, 18] width 214 height 14
click at [471, 107] on div "Waiting for subjects to join..." at bounding box center [245, 101] width 457 height 144
click at [471, 121] on div "Waiting for subjects to join..." at bounding box center [245, 101] width 457 height 144
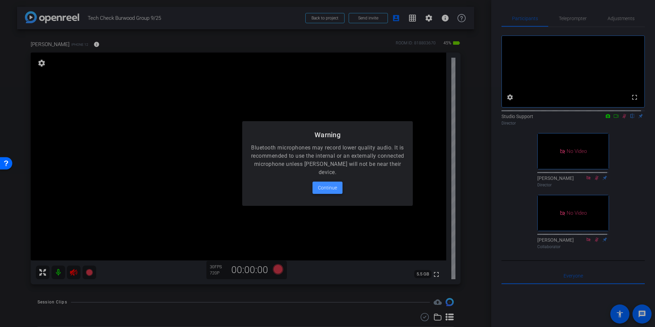
click at [326, 188] on span "Continue" at bounding box center [327, 188] width 19 height 8
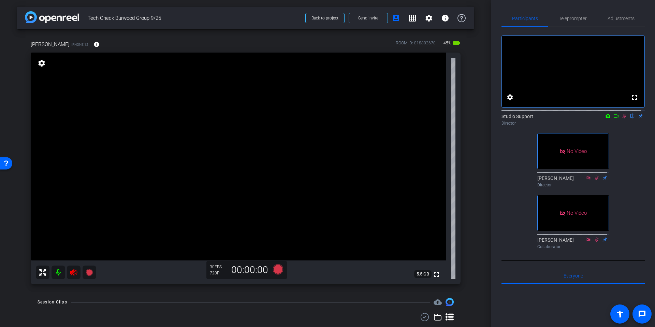
click at [70, 274] on icon at bounding box center [74, 272] width 8 height 8
click at [466, 154] on div "Jim Hart iPhone 12 info ROOM ID: 818803670 45% battery_std fullscreen settings …" at bounding box center [245, 160] width 457 height 262
click at [622, 118] on icon at bounding box center [624, 116] width 5 height 5
click at [477, 154] on div "arrow_back Tech Check Burwood Group 9/25 Back to project Send invite account_bo…" at bounding box center [246, 163] width 492 height 327
click at [478, 154] on div "arrow_back Tech Check Burwood Group 9/25 Back to project Send invite account_bo…" at bounding box center [246, 163] width 492 height 327
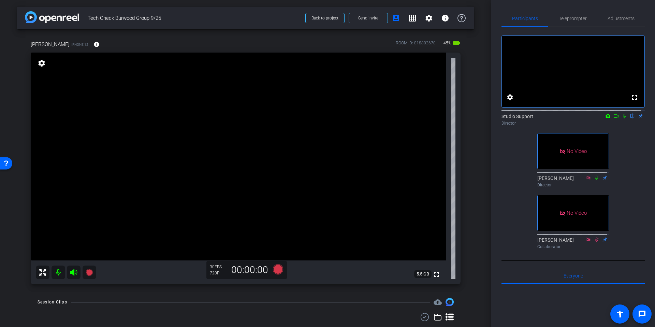
click at [471, 158] on div "arrow_back Tech Check Burwood Group 9/25 Back to project Send invite account_bo…" at bounding box center [246, 163] width 492 height 327
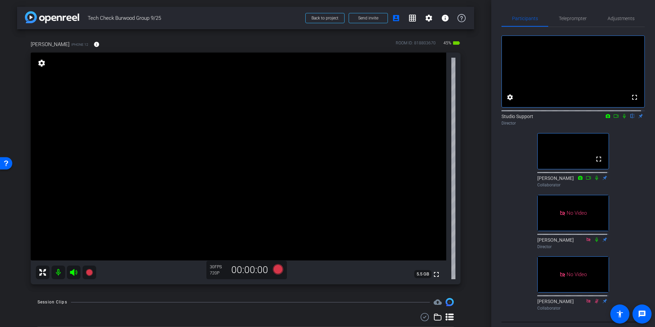
click at [471, 158] on div "arrow_back Tech Check Burwood Group 9/25 Back to project Send invite account_bo…" at bounding box center [246, 163] width 492 height 327
click at [478, 139] on div "arrow_back Tech Check Burwood Group 9/25 Back to project Send invite account_bo…" at bounding box center [246, 163] width 492 height 327
click at [521, 23] on span "Participants" at bounding box center [525, 18] width 26 height 16
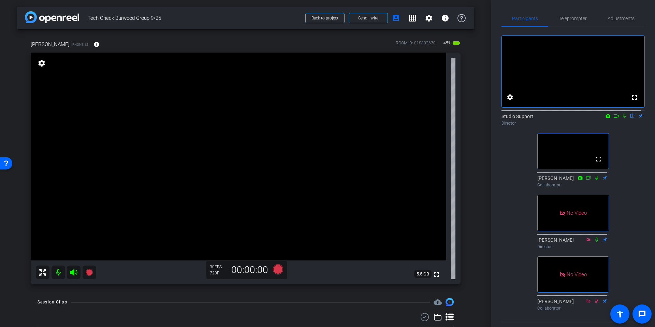
click at [473, 98] on div "arrow_back Tech Check Burwood Group 9/25 Back to project Send invite account_bo…" at bounding box center [246, 163] width 492 height 327
click at [88, 46] on span at bounding box center [96, 44] width 16 height 16
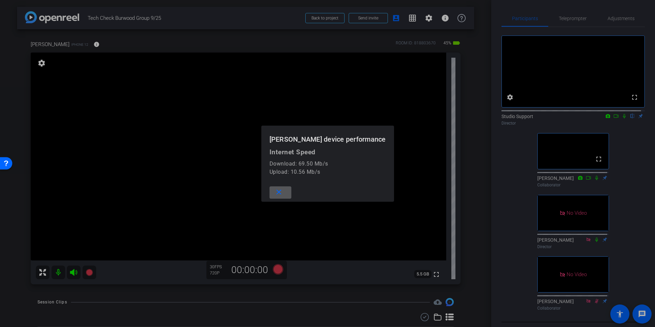
click at [476, 132] on div at bounding box center [327, 163] width 655 height 327
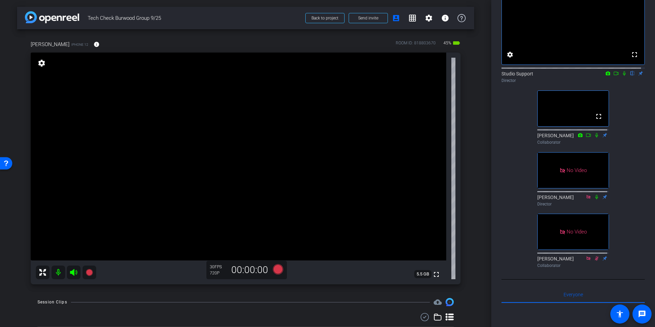
scroll to position [44, 0]
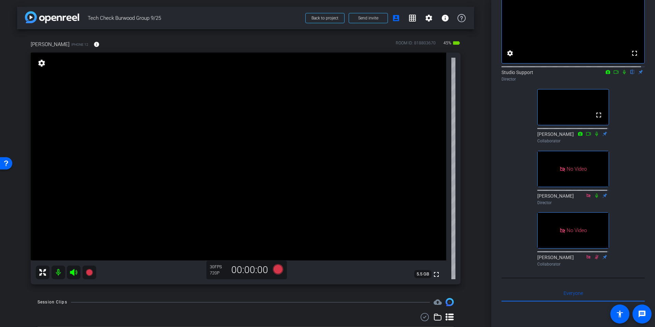
click at [483, 176] on div "arrow_back Tech Check Burwood Group 9/25 Back to project Send invite account_bo…" at bounding box center [246, 163] width 492 height 327
click at [481, 176] on div "arrow_back Tech Check Burwood Group 9/25 Back to project Send invite account_bo…" at bounding box center [246, 163] width 492 height 327
click at [484, 171] on div "arrow_back Tech Check Burwood Group 9/25 Back to project Send invite account_bo…" at bounding box center [246, 163] width 492 height 327
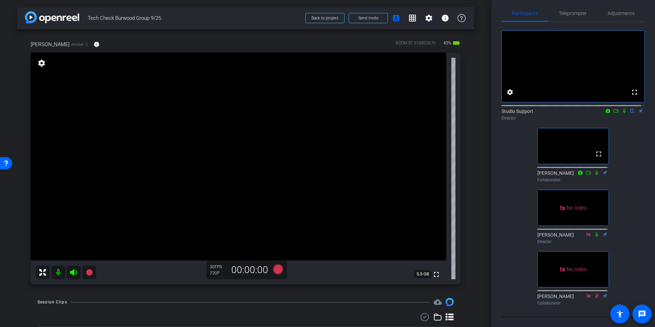
scroll to position [0, 0]
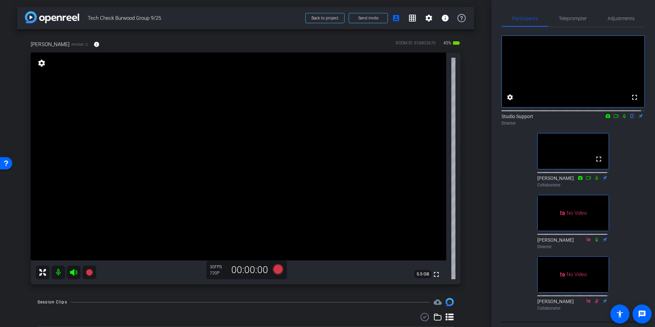
click at [472, 142] on div "arrow_back Tech Check Burwood Group 9/25 Back to project Send invite account_bo…" at bounding box center [246, 163] width 492 height 327
click at [467, 137] on div "Jim Hart iPhone 12 info ROOM ID: 818803670 45% battery_std fullscreen settings …" at bounding box center [245, 160] width 457 height 262
click at [469, 138] on div "Jim Hart iPhone 12 info ROOM ID: 818803670 45% battery_std fullscreen settings …" at bounding box center [245, 160] width 457 height 262
click at [473, 104] on div "arrow_back Tech Check Burwood Group 9/25 Back to project Send invite account_bo…" at bounding box center [246, 163] width 492 height 327
click at [565, 19] on span "Teleprompter" at bounding box center [573, 18] width 28 height 5
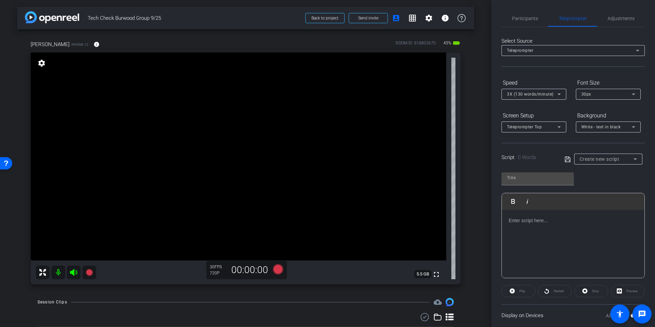
click at [479, 145] on div "arrow_back Tech Check Burwood Group 9/25 Back to project Send invite account_bo…" at bounding box center [246, 163] width 492 height 327
click at [608, 160] on span "Create new script" at bounding box center [600, 158] width 40 height 5
click at [596, 183] on span "Jim Hart Script" at bounding box center [602, 184] width 48 height 8
type input "Jim Hart Script"
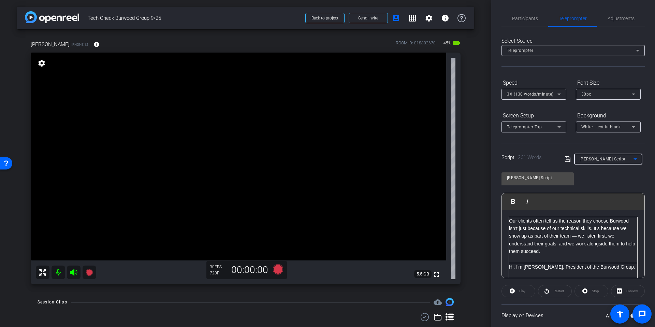
click at [480, 119] on div "arrow_back Tech Check Burwood Group 9/25 Back to project Send invite account_bo…" at bounding box center [246, 163] width 492 height 327
click at [615, 172] on div "Jim Hart Script Play Play from this location Play Selected Play and display the…" at bounding box center [573, 222] width 143 height 111
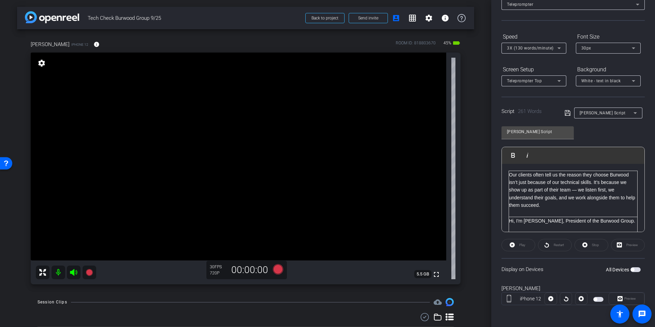
scroll to position [3, 0]
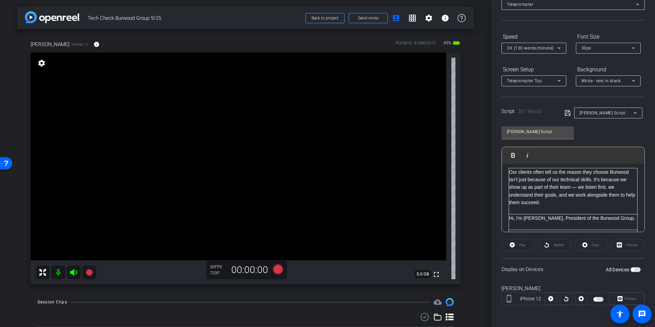
drag, startPoint x: 635, startPoint y: 270, endPoint x: 586, endPoint y: 255, distance: 50.9
click at [635, 270] on span "button" at bounding box center [636, 269] width 10 height 5
click at [472, 186] on div "arrow_back Tech Check Burwood Group 9/25 Back to project Send invite account_bo…" at bounding box center [246, 163] width 492 height 327
click at [630, 298] on span "Preview" at bounding box center [631, 299] width 12 height 4
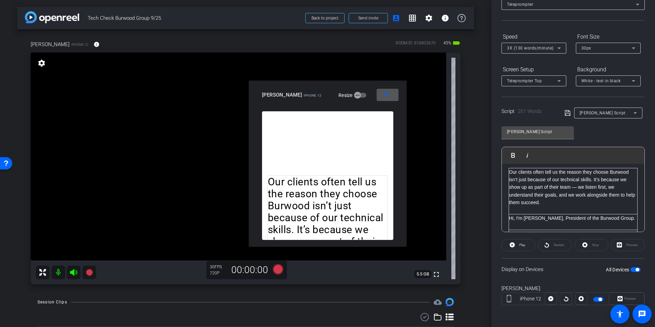
click at [486, 160] on div "arrow_back Tech Check Burwood Group 9/25 Back to project Send invite account_bo…" at bounding box center [246, 163] width 492 height 327
click at [387, 96] on mat-icon "close" at bounding box center [386, 94] width 9 height 9
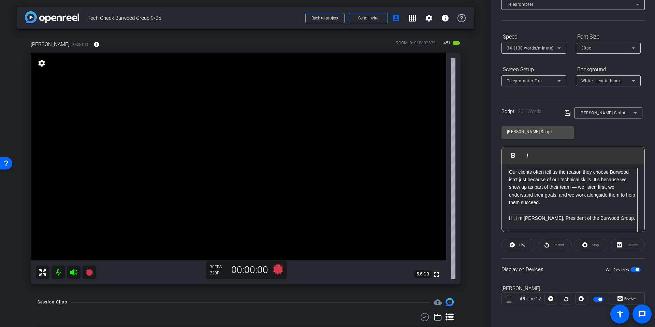
click at [462, 179] on div "Jim Hart iPhone 12 info ROOM ID: 818803670 45% battery_std fullscreen settings …" at bounding box center [245, 160] width 457 height 262
click at [471, 240] on div "arrow_back Tech Check Burwood Group 9/25 Back to project Send invite account_bo…" at bounding box center [246, 163] width 492 height 327
click at [515, 244] on span at bounding box center [518, 245] width 33 height 16
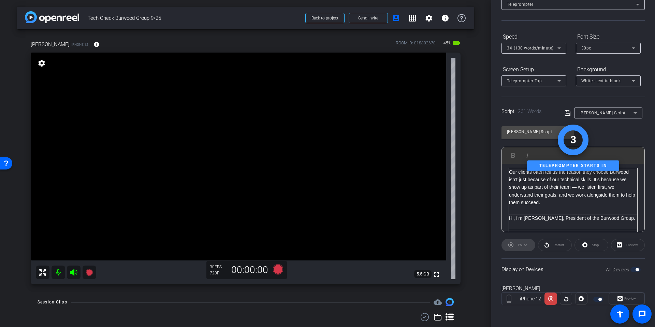
click at [476, 210] on div "arrow_back Tech Check Burwood Group 9/25 Back to project Send invite account_bo…" at bounding box center [246, 163] width 492 height 327
click at [480, 206] on div "arrow_back Tech Check Burwood Group 9/25 Back to project Send invite account_bo…" at bounding box center [246, 163] width 492 height 327
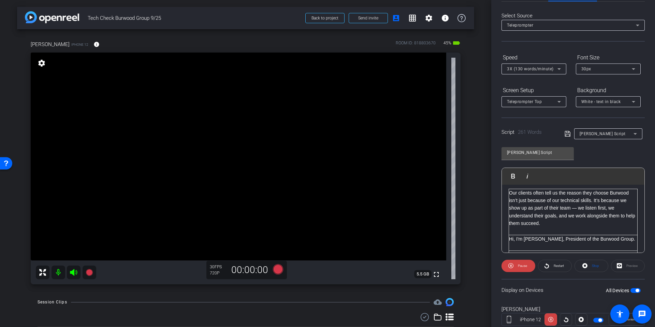
scroll to position [0, 0]
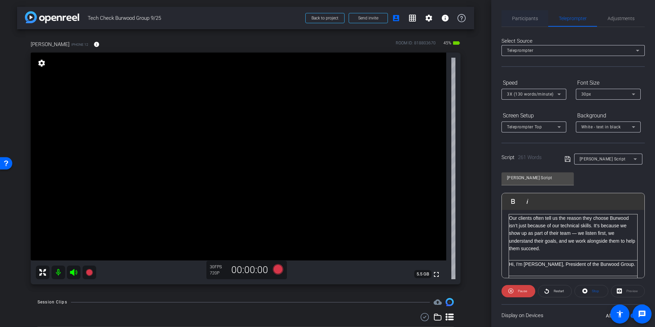
click at [524, 22] on span "Participants" at bounding box center [525, 18] width 26 height 16
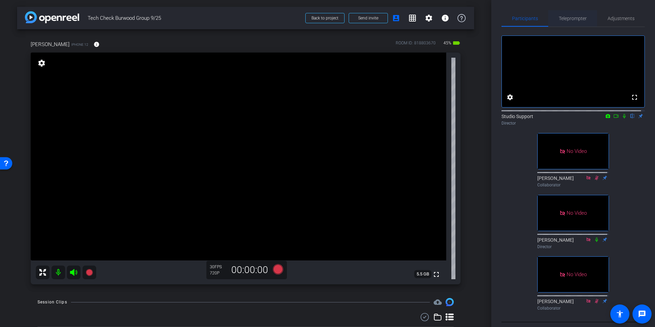
click at [583, 22] on span "Teleprompter" at bounding box center [573, 18] width 28 height 16
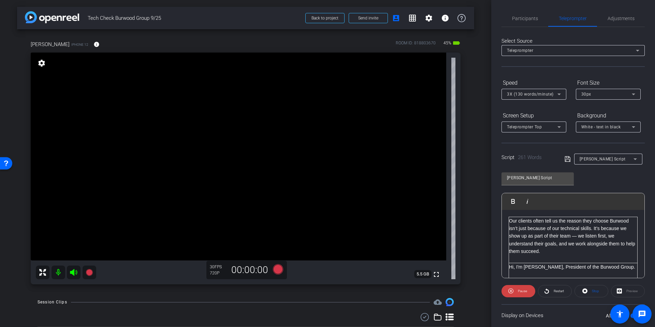
click at [482, 233] on div "arrow_back Tech Check Burwood Group 9/25 Back to project Send invite account_bo…" at bounding box center [246, 163] width 492 height 327
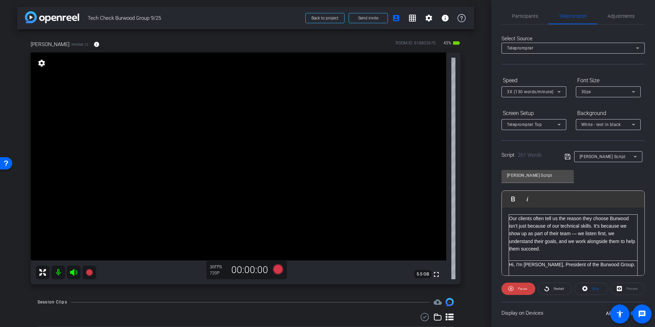
scroll to position [7, 0]
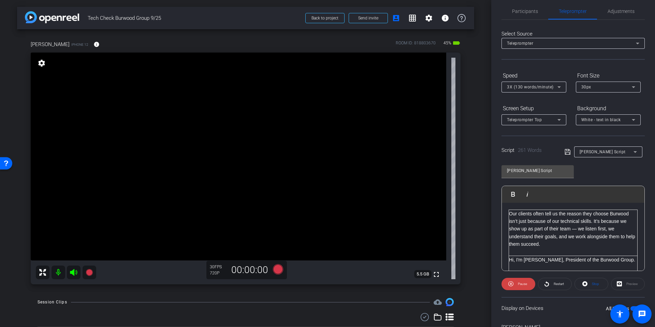
click at [537, 79] on div "Speed" at bounding box center [534, 76] width 65 height 12
click at [537, 83] on div "3X (130 words/minute)" at bounding box center [532, 87] width 51 height 9
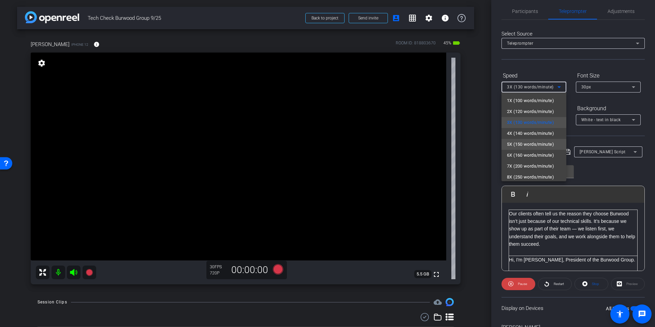
click at [529, 148] on span "5X (150 words/minute)" at bounding box center [530, 144] width 47 height 8
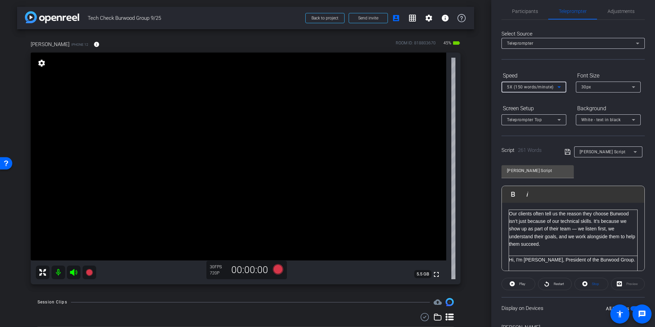
click at [479, 164] on div "arrow_back Tech Check Burwood Group 9/25 Back to project Send invite account_bo…" at bounding box center [246, 163] width 492 height 327
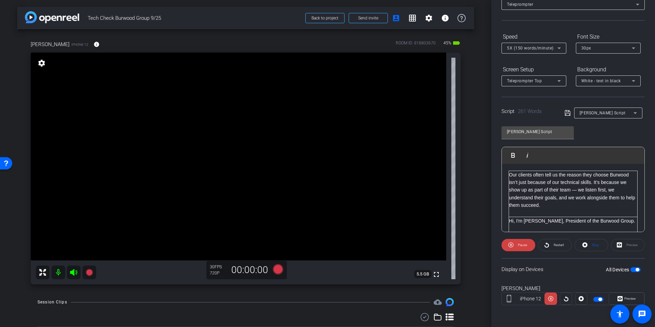
click at [465, 209] on div "Jim Hart iPhone 12 info ROOM ID: 818803670 45% battery_std fullscreen settings …" at bounding box center [245, 160] width 457 height 262
click at [623, 296] on span "Preview" at bounding box center [629, 299] width 13 height 10
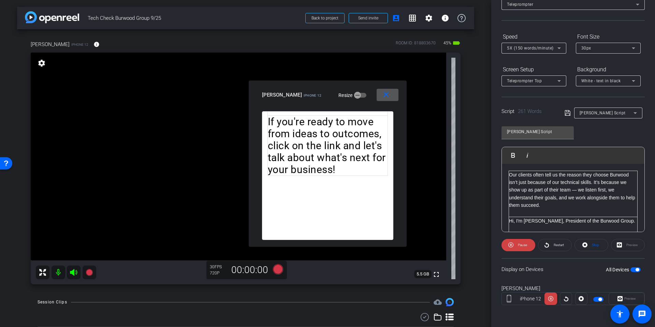
click at [394, 95] on span at bounding box center [388, 95] width 22 height 16
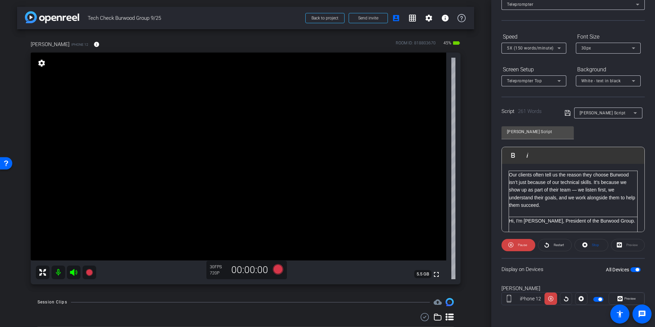
click at [580, 50] on div "30px" at bounding box center [608, 48] width 65 height 11
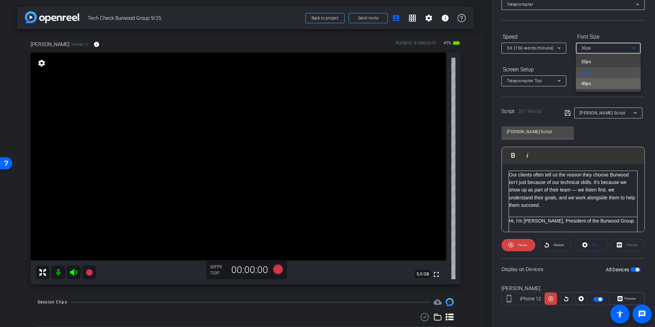
click at [600, 81] on mat-option "40px" at bounding box center [608, 83] width 65 height 11
click at [623, 296] on span "Preview" at bounding box center [629, 299] width 13 height 10
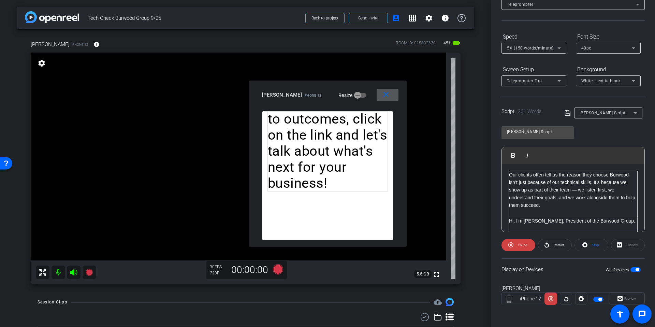
click at [476, 202] on div "arrow_back Tech Check Burwood Group 9/25 Back to project Send invite account_bo…" at bounding box center [246, 163] width 492 height 327
click at [608, 75] on div "White - text in black" at bounding box center [609, 80] width 54 height 11
click at [599, 108] on div "Black - text in white" at bounding box center [602, 107] width 40 height 8
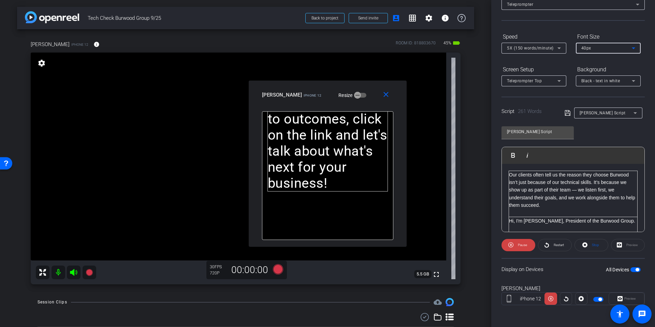
click at [611, 49] on div "40px" at bounding box center [607, 48] width 51 height 9
click at [594, 69] on mat-option "30px" at bounding box center [608, 72] width 65 height 11
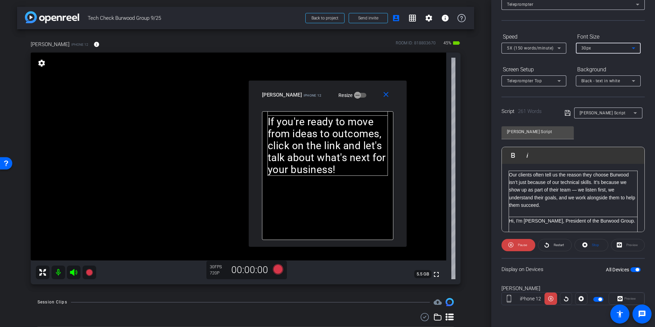
click at [598, 47] on div "30px" at bounding box center [607, 48] width 51 height 9
click at [595, 83] on mat-option "40px" at bounding box center [608, 83] width 65 height 11
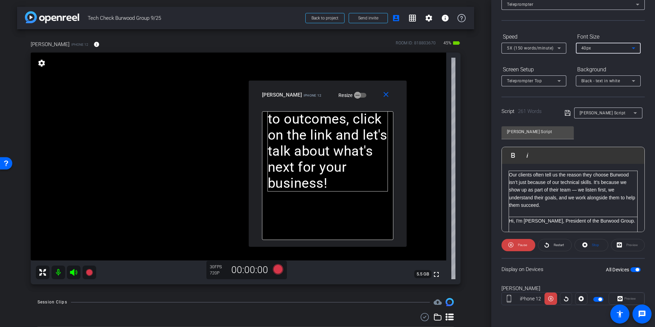
click at [472, 206] on div "arrow_back Tech Check Burwood Group 9/25 Back to project Send invite account_bo…" at bounding box center [246, 163] width 492 height 327
click at [387, 94] on mat-icon "close" at bounding box center [386, 94] width 9 height 9
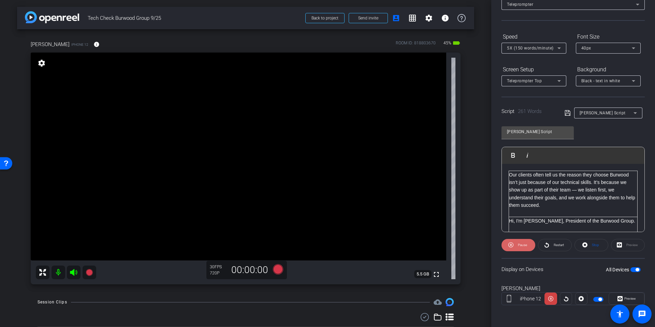
click at [522, 242] on span "Pause" at bounding box center [521, 245] width 11 height 10
click at [562, 246] on span "Restart" at bounding box center [559, 245] width 10 height 4
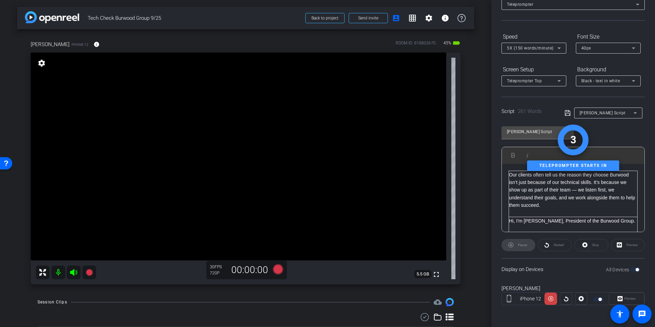
click at [469, 210] on div "Jim Hart iPhone 12 info ROOM ID: 818803670 45% battery_std fullscreen settings …" at bounding box center [245, 160] width 457 height 262
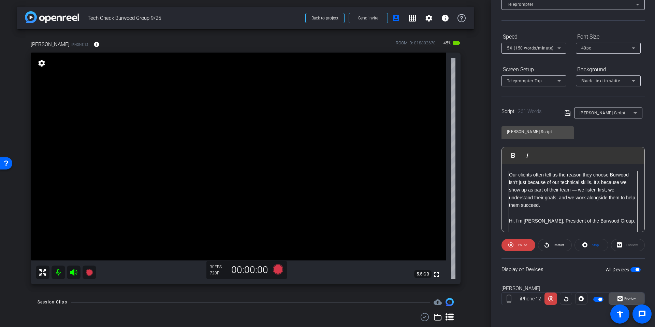
click at [613, 294] on span at bounding box center [626, 299] width 35 height 16
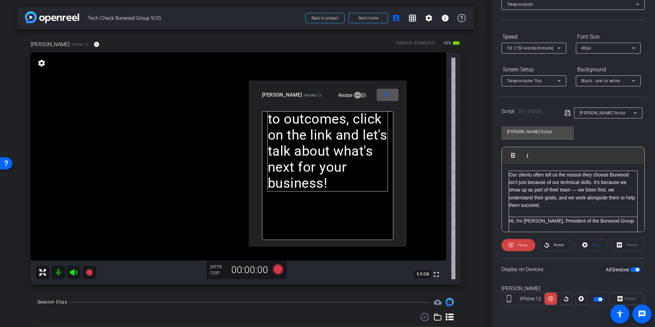
click at [471, 231] on div "arrow_back Tech Check Burwood Group 9/25 Back to project Send invite account_bo…" at bounding box center [246, 163] width 492 height 327
click at [511, 248] on icon at bounding box center [511, 245] width 5 height 9
click at [484, 196] on div "arrow_back Tech Check Burwood Group 9/25 Back to project Send invite account_bo…" at bounding box center [246, 163] width 492 height 327
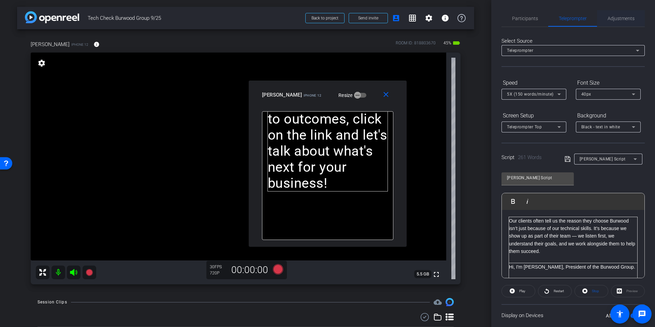
click at [620, 14] on span "Adjustments" at bounding box center [621, 18] width 27 height 16
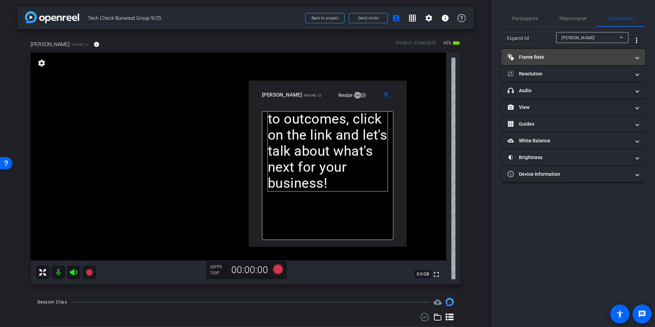
click at [573, 62] on mat-expansion-panel-header "Frame Rate Frame Rate" at bounding box center [573, 57] width 143 height 16
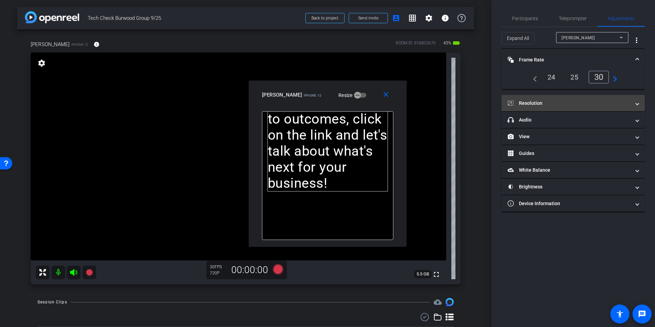
click at [538, 105] on mat-panel-title "Resolution" at bounding box center [569, 103] width 123 height 7
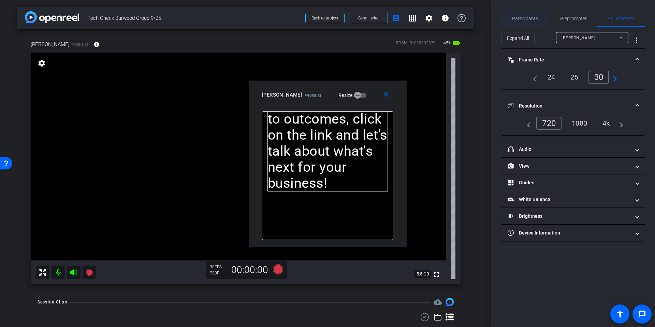
click at [534, 20] on span "Participants" at bounding box center [525, 18] width 26 height 5
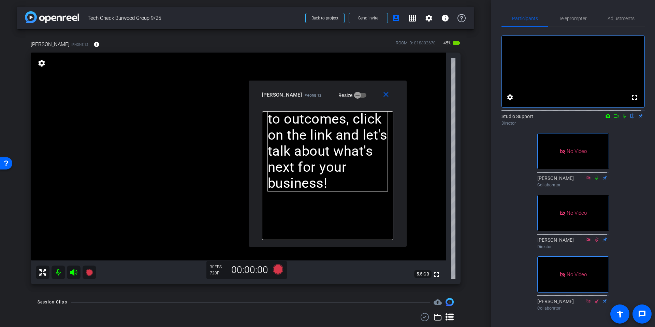
scroll to position [10, 0]
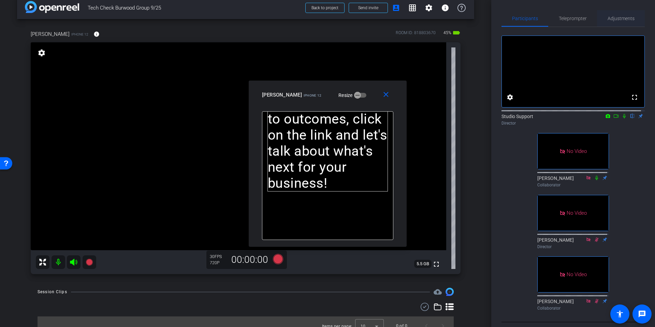
click at [624, 23] on span "Adjustments" at bounding box center [621, 18] width 27 height 16
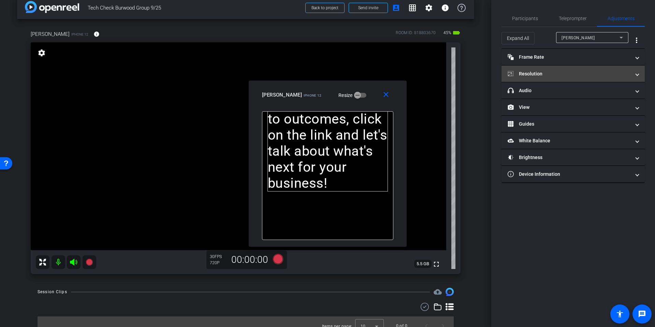
click at [568, 74] on mat-panel-title "Resolution" at bounding box center [569, 73] width 123 height 7
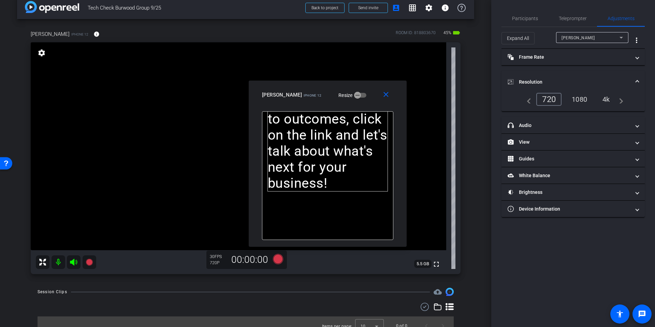
click at [579, 99] on div "1080" at bounding box center [580, 100] width 26 height 12
click at [476, 140] on div "arrow_back Tech Check Burwood Group 9/25 Back to project Send invite account_bo…" at bounding box center [246, 153] width 492 height 327
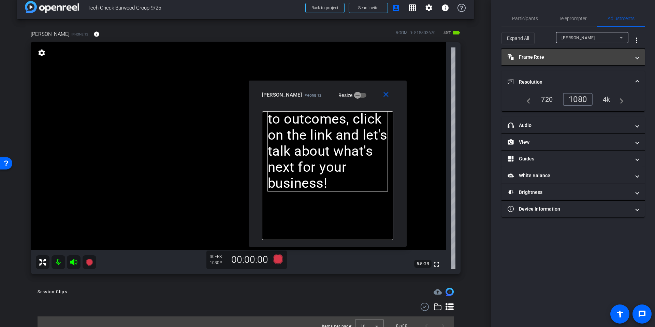
click at [577, 49] on mat-expansion-panel-header "Frame Rate Frame Rate" at bounding box center [573, 57] width 143 height 16
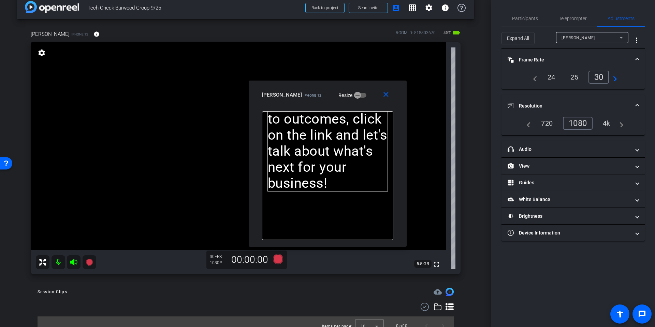
click at [557, 57] on mat-panel-title "Frame Rate Frame Rate" at bounding box center [569, 59] width 123 height 7
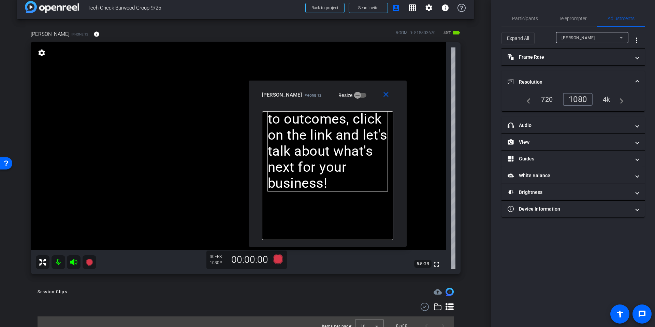
click at [559, 83] on mat-panel-title "Resolution" at bounding box center [569, 82] width 123 height 7
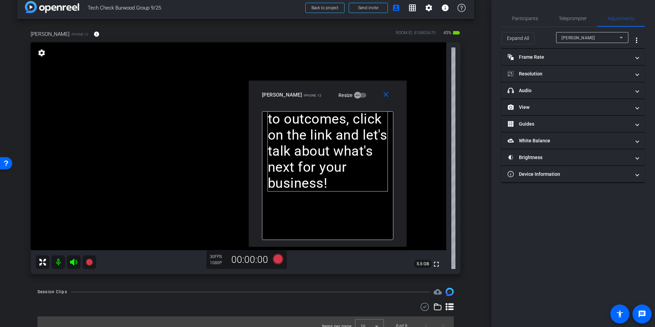
click at [470, 157] on div "Jim Hart iPhone 12 info ROOM ID: 818803670 45% battery_std fullscreen settings …" at bounding box center [245, 150] width 457 height 262
click at [564, 172] on mat-panel-title "Device Information" at bounding box center [569, 174] width 123 height 7
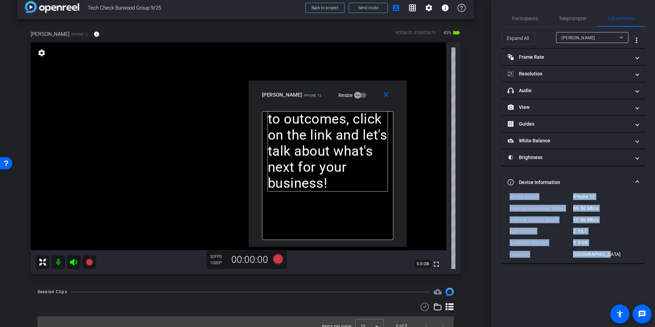
drag, startPoint x: 611, startPoint y: 255, endPoint x: 506, endPoint y: 198, distance: 119.7
click at [506, 198] on div "Device Model iPhone 12 Internet Download Speed 69.50 Mb/s Internet Upload Speed…" at bounding box center [573, 228] width 143 height 70
copy div "Device Model iPhone 12 Internet Download Speed 69.50 Mb/s Internet Upload Speed…"
click at [476, 154] on div "arrow_back Tech Check Burwood Group 9/25 Back to project Send invite account_bo…" at bounding box center [246, 153] width 492 height 327
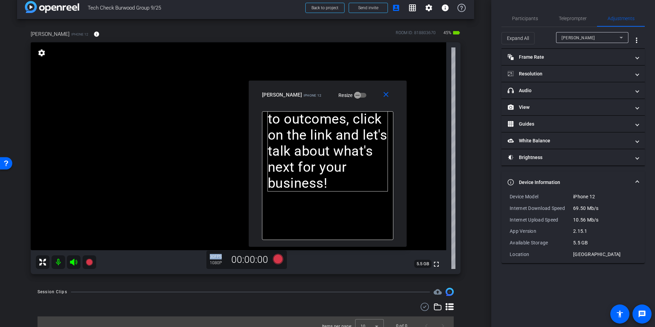
click at [476, 154] on div "arrow_back Tech Check Burwood Group 9/25 Back to project Send invite account_bo…" at bounding box center [246, 153] width 492 height 327
click at [579, 15] on span "Teleprompter" at bounding box center [573, 18] width 28 height 16
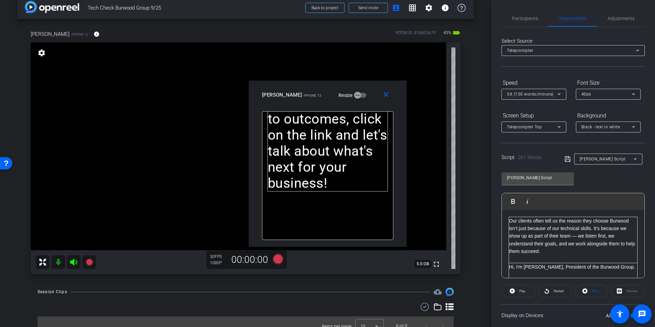
click at [482, 136] on div "arrow_back Tech Check Burwood Group 9/25 Back to project Send invite account_bo…" at bounding box center [246, 153] width 492 height 327
click at [523, 18] on span "Participants" at bounding box center [525, 18] width 26 height 5
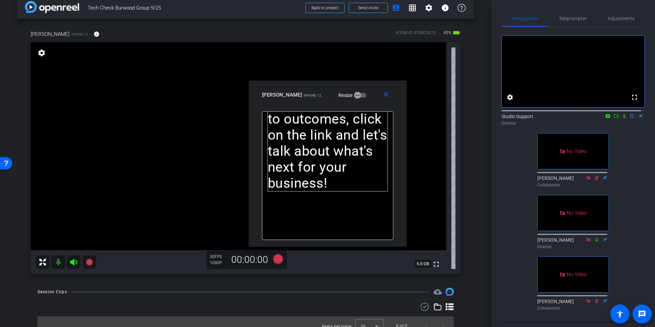
click at [486, 115] on div "arrow_back Tech Check Burwood Group 9/25 Back to project Send invite account_bo…" at bounding box center [246, 153] width 492 height 327
click at [474, 126] on div "arrow_back Tech Check Burwood Group 9/25 Back to project Send invite account_bo…" at bounding box center [246, 153] width 492 height 327
click at [385, 94] on mat-icon "close" at bounding box center [386, 94] width 9 height 9
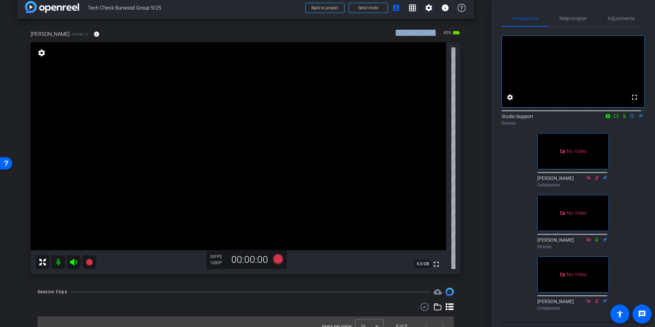
drag, startPoint x: 386, startPoint y: 31, endPoint x: 434, endPoint y: 33, distance: 47.5
click at [434, 33] on div "Jim Hart iPhone 12 info ROOM ID: 818803670 45% battery_std" at bounding box center [246, 34] width 430 height 16
copy div "ROOM ID: 818803670"
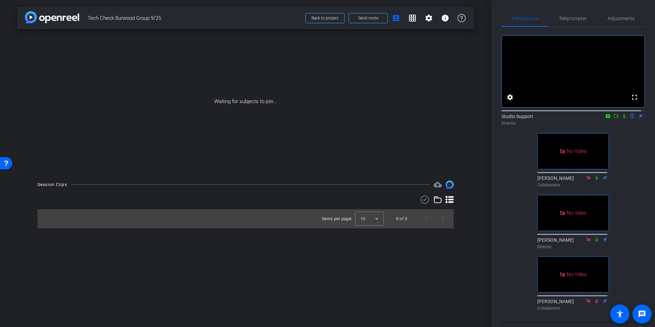
click at [474, 114] on div "Waiting for subjects to join..." at bounding box center [245, 101] width 457 height 144
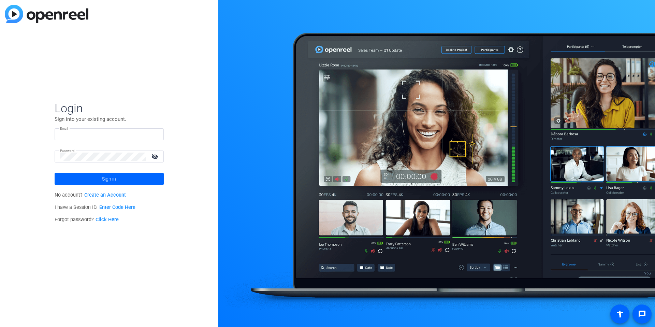
type input "[EMAIL_ADDRESS][DOMAIN_NAME]"
click at [78, 133] on input "[EMAIL_ADDRESS][DOMAIN_NAME]" at bounding box center [109, 134] width 98 height 8
click at [153, 136] on img at bounding box center [152, 134] width 5 height 8
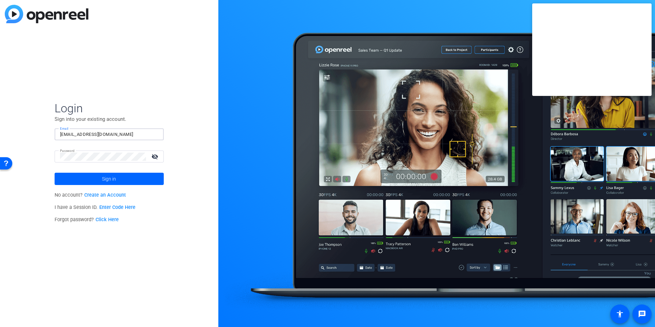
type input "[EMAIL_ADDRESS][DOMAIN_NAME]"
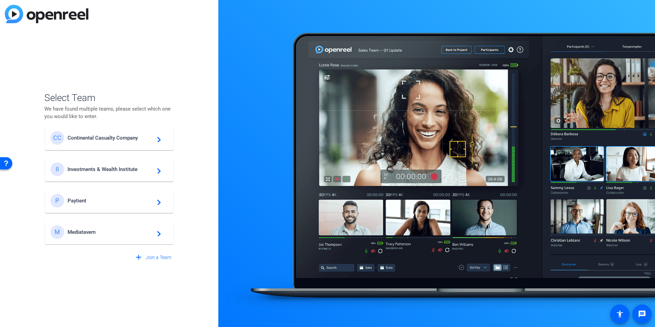
scroll to position [290, 0]
click at [94, 233] on span "TSL (ProActive)" at bounding box center [110, 232] width 85 height 6
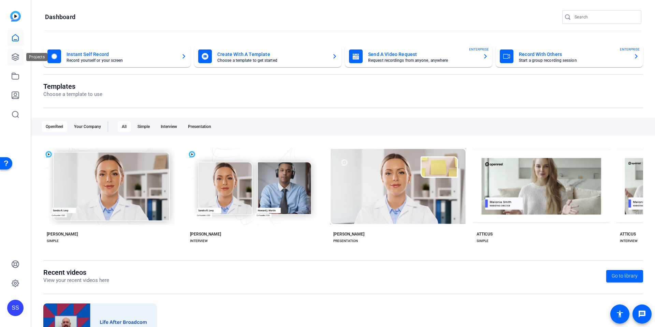
click at [15, 58] on icon at bounding box center [15, 57] width 8 height 8
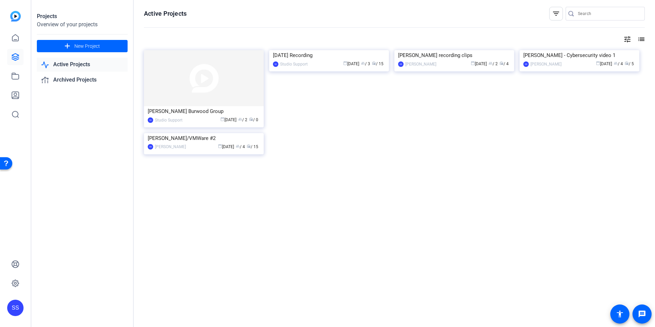
click at [61, 154] on div "Projects Overview of your projects add New Project Active Projects Archived Pro…" at bounding box center [82, 163] width 102 height 327
click at [171, 111] on div "Jim Hart Burwood Group" at bounding box center [204, 111] width 112 height 10
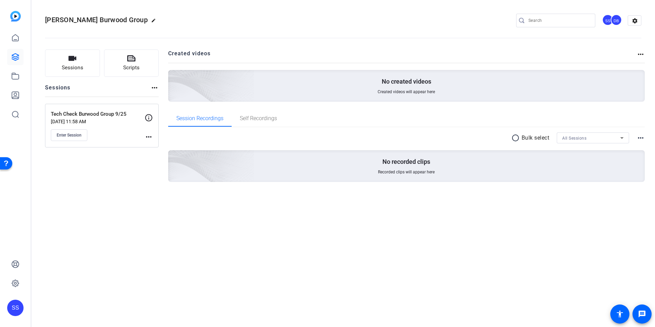
click at [538, 40] on openreel-divider-bar at bounding box center [343, 36] width 597 height 21
click at [147, 136] on mat-icon "more_horiz" at bounding box center [149, 137] width 8 height 8
click at [176, 155] on span "Archive Session" at bounding box center [165, 155] width 31 height 8
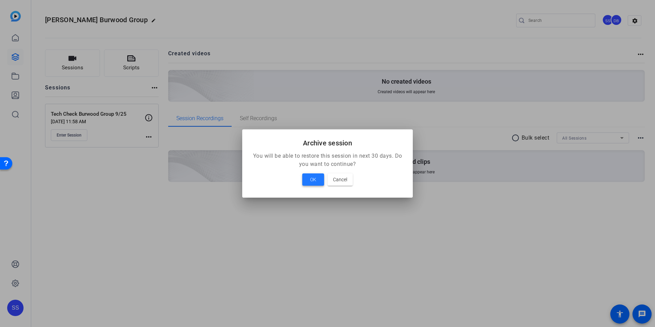
click at [309, 183] on span at bounding box center [313, 179] width 22 height 16
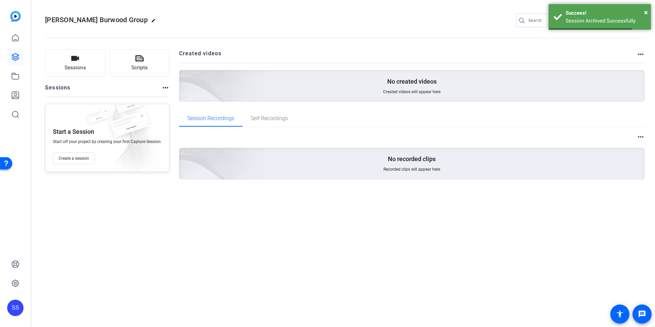
click at [476, 40] on openreel-divider-bar at bounding box center [343, 36] width 597 height 21
click at [645, 13] on span "×" at bounding box center [647, 12] width 4 height 8
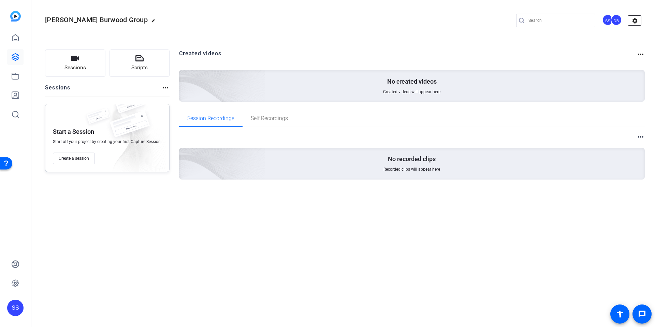
click at [635, 21] on mat-icon "settings" at bounding box center [635, 21] width 14 height 10
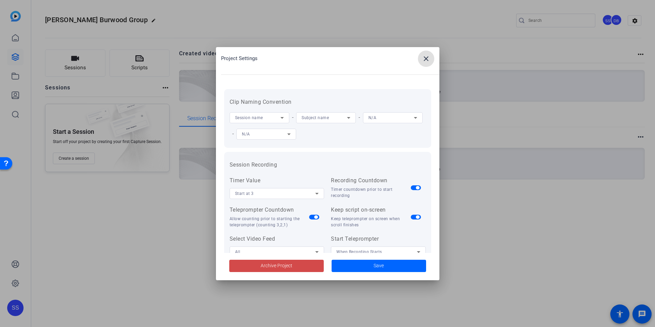
click at [264, 267] on span "Archive Project" at bounding box center [277, 265] width 32 height 7
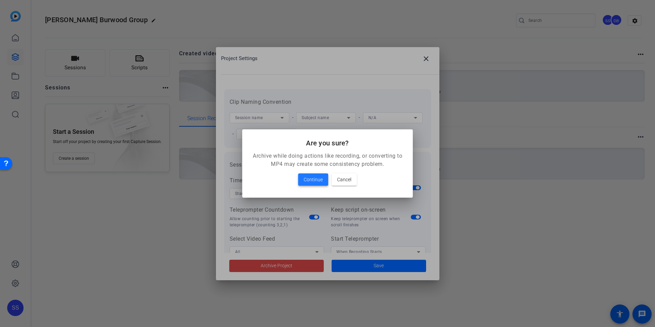
click at [314, 181] on span "Continue" at bounding box center [313, 179] width 19 height 8
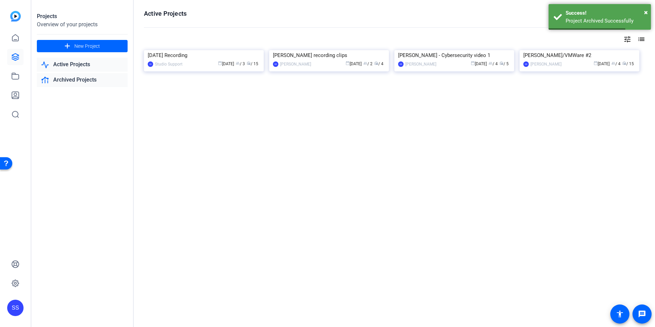
click at [75, 79] on link "Archived Projects" at bounding box center [82, 80] width 91 height 14
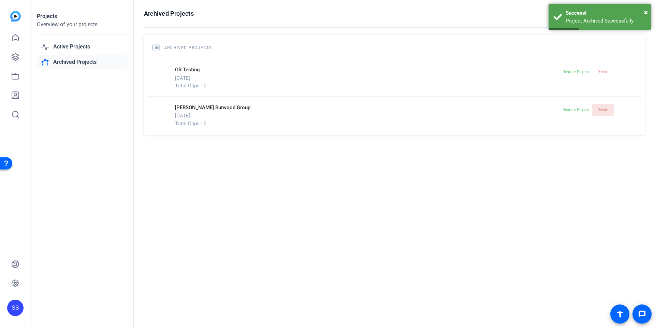
click at [610, 111] on span at bounding box center [603, 110] width 22 height 16
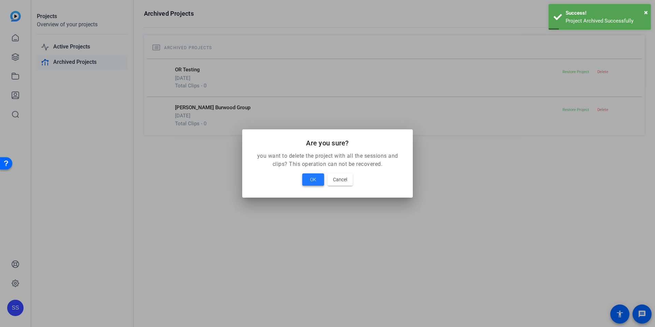
click at [315, 175] on span "OK" at bounding box center [313, 179] width 6 height 8
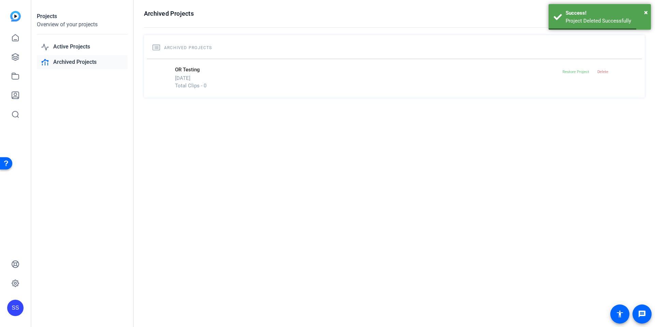
drag, startPoint x: 46, startPoint y: 142, endPoint x: 44, endPoint y: 136, distance: 6.3
click at [45, 141] on div "Projects Overview of your projects Active Projects Archived Projects" at bounding box center [82, 163] width 102 height 327
click at [15, 40] on icon at bounding box center [15, 37] width 6 height 6
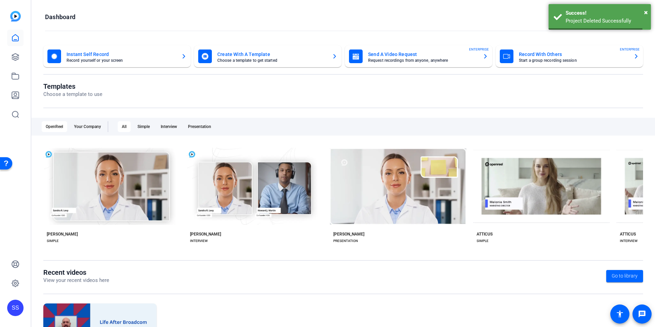
click at [494, 31] on openreel-divider-bar at bounding box center [343, 31] width 597 height 15
click at [18, 306] on div "SS" at bounding box center [15, 308] width 16 height 16
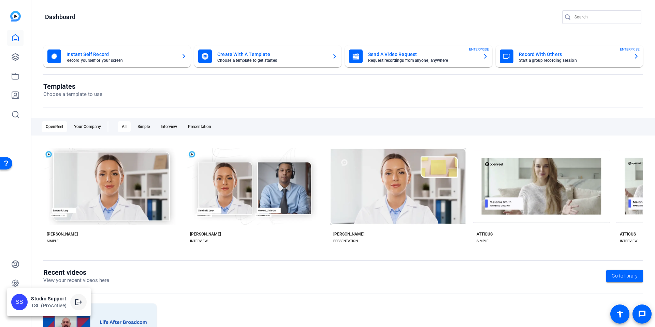
click at [78, 297] on span at bounding box center [78, 302] width 16 height 16
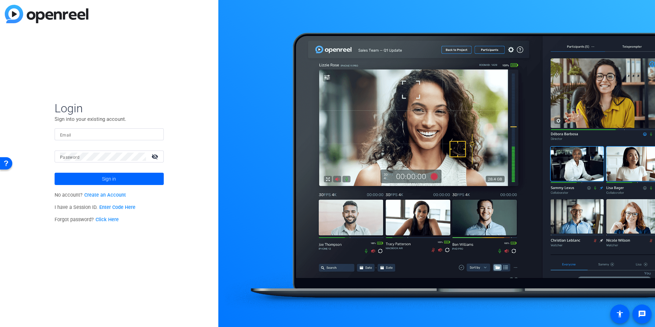
type input "[EMAIL_ADDRESS][DOMAIN_NAME]"
